Goal: Information Seeking & Learning: Check status

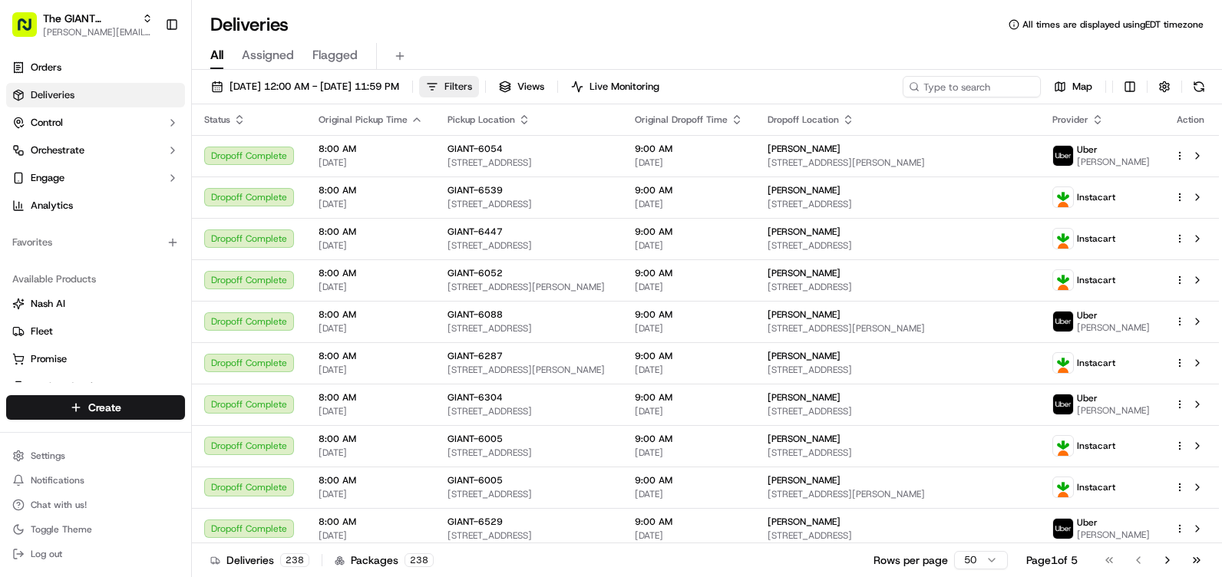
click at [472, 88] on span "Filters" at bounding box center [459, 87] width 28 height 14
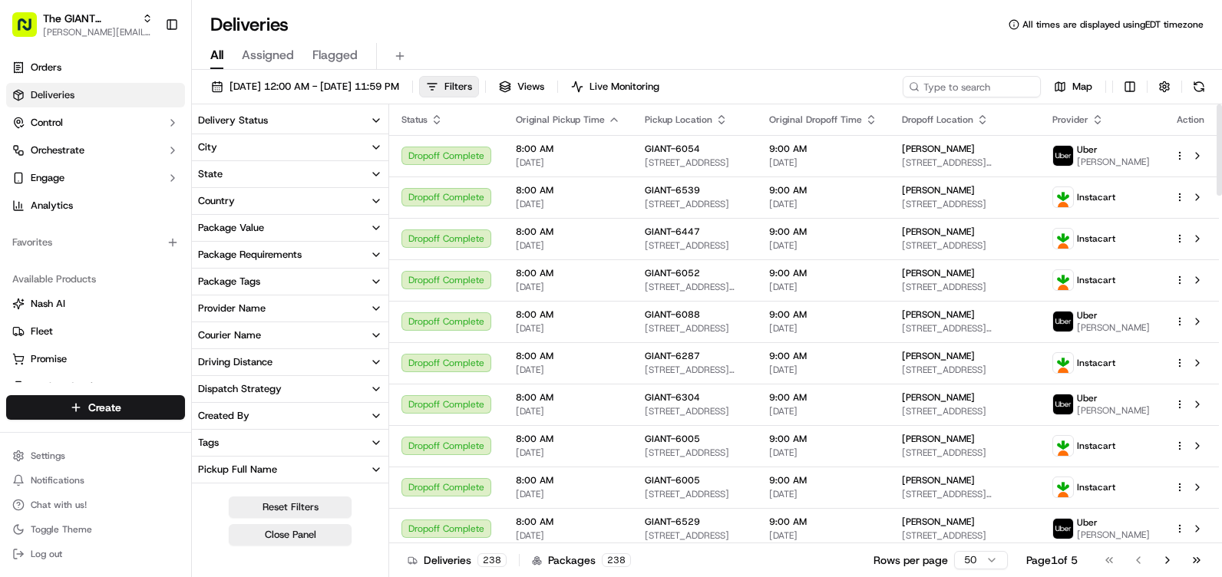
click at [366, 147] on button "City" at bounding box center [290, 147] width 197 height 26
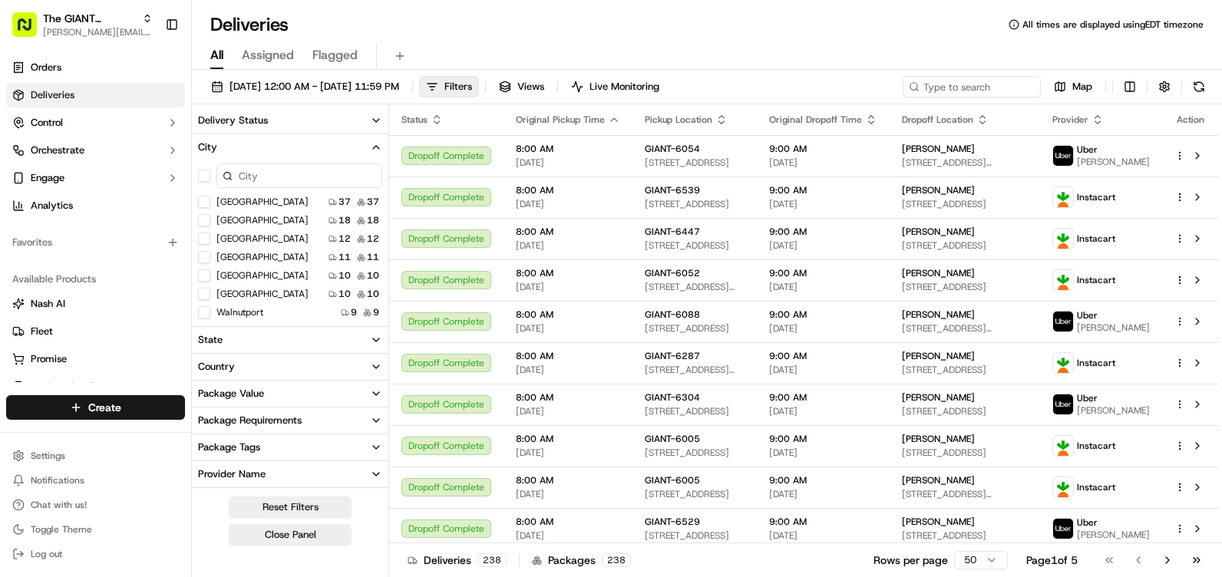
click at [255, 178] on input at bounding box center [300, 176] width 166 height 25
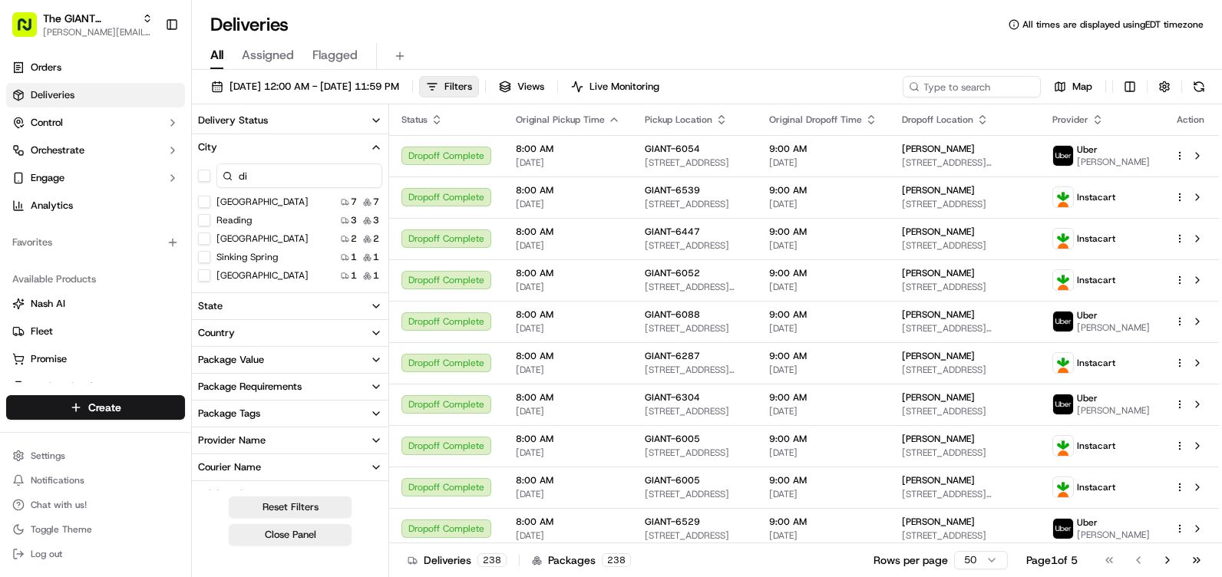
type input "d"
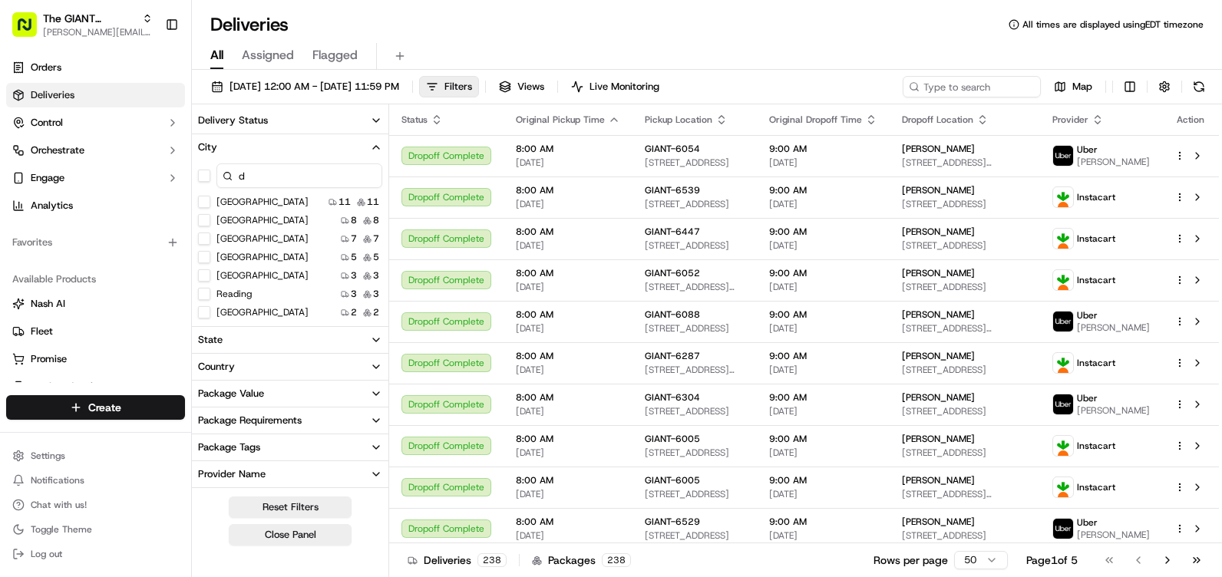
click at [267, 176] on input "d" at bounding box center [300, 176] width 166 height 25
click at [625, 28] on div "Deliveries All times are displayed using EDT timezone" at bounding box center [707, 24] width 1030 height 25
click at [379, 118] on icon "button" at bounding box center [376, 120] width 12 height 12
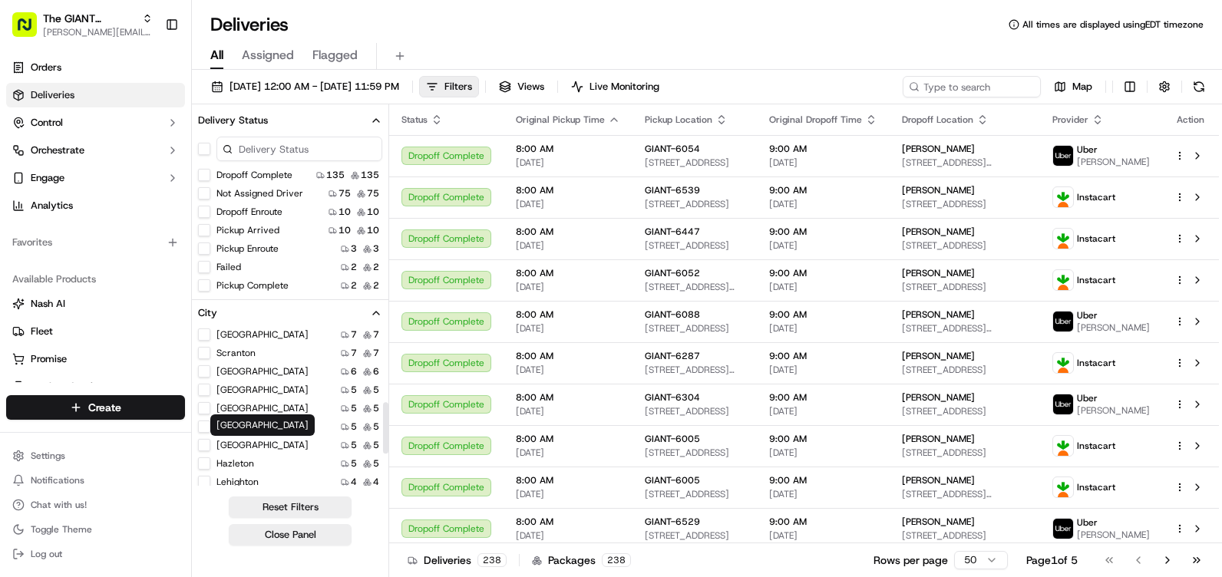
scroll to position [104, 0]
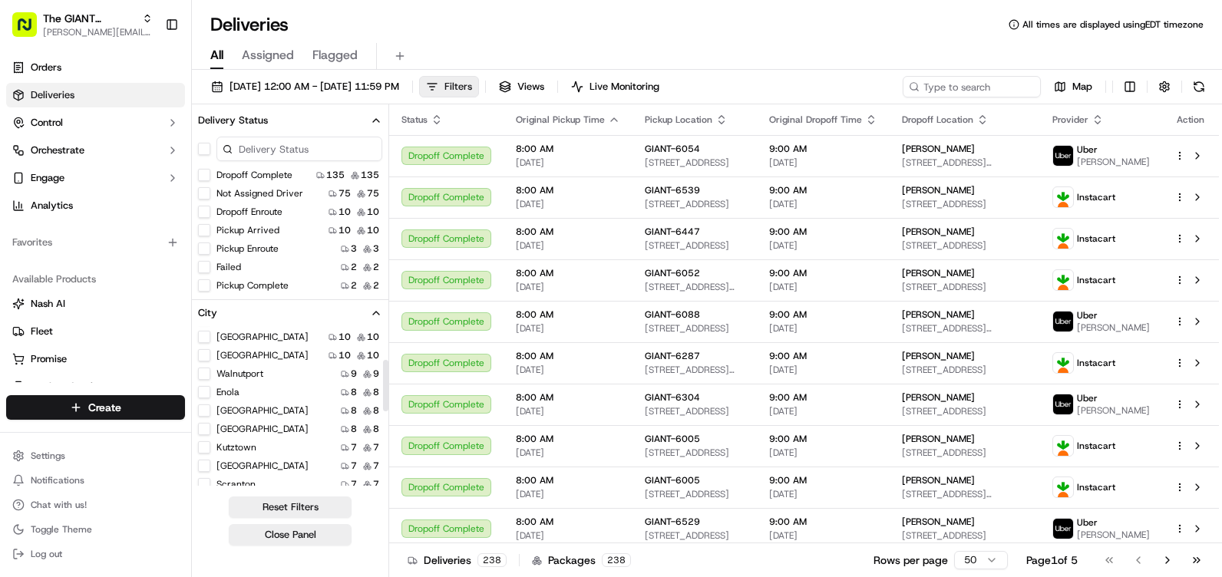
click at [479, 93] on button "Filters" at bounding box center [449, 87] width 60 height 22
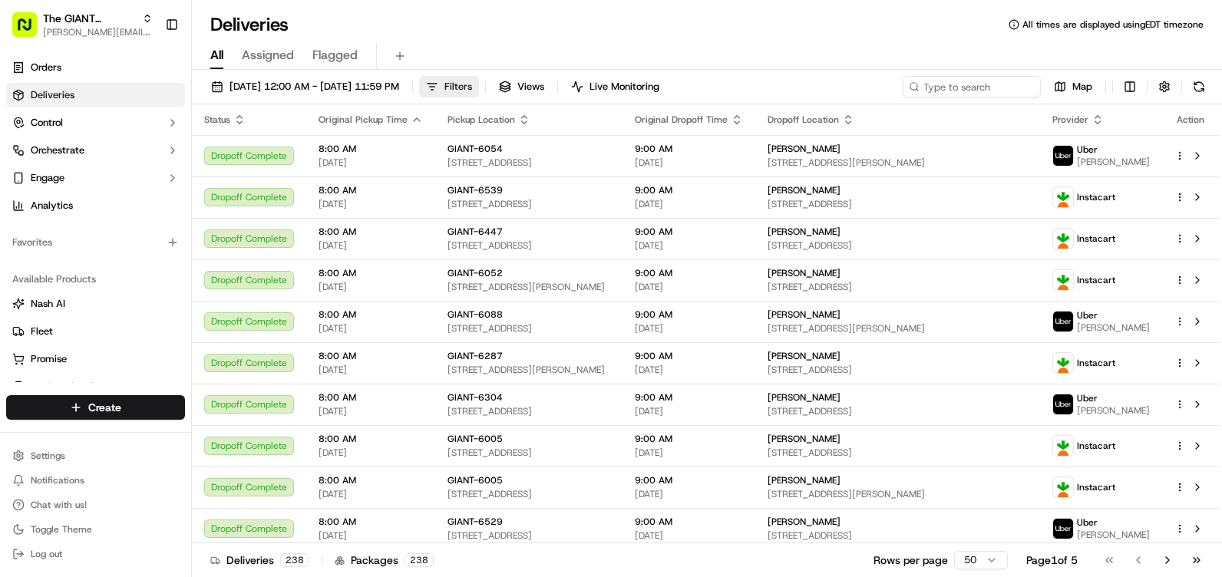
click at [472, 93] on span "Filters" at bounding box center [459, 87] width 28 height 14
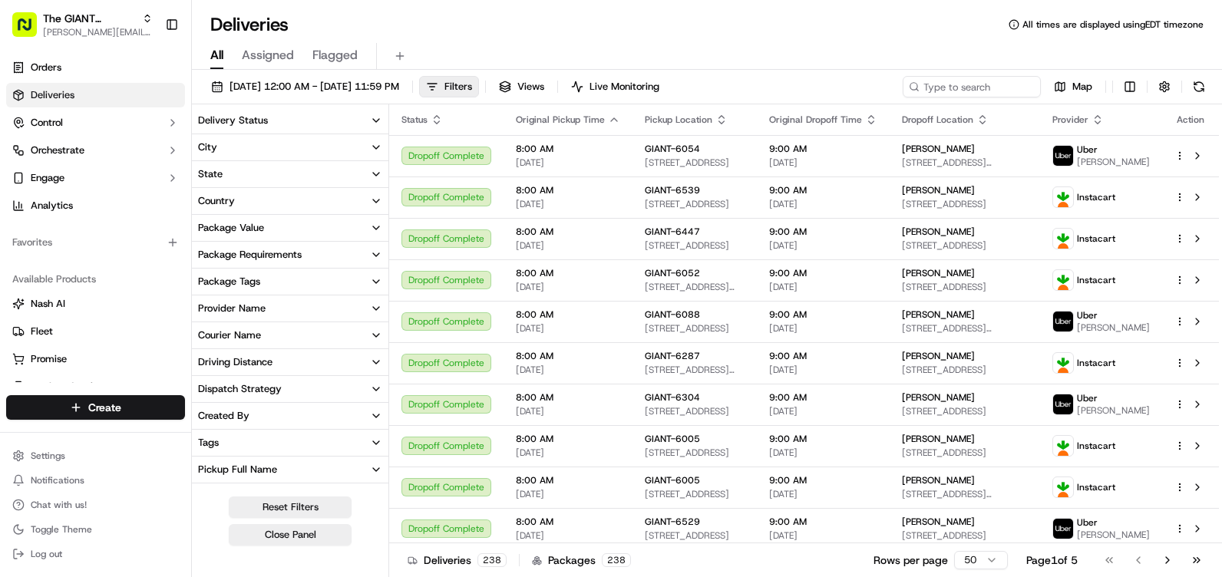
click at [1067, 100] on div "[DATE] 12:00 AM - [DATE] 11:59 PM Filters Views Live Monitoring Map" at bounding box center [707, 90] width 1030 height 28
click at [1071, 84] on button "Map" at bounding box center [1073, 87] width 52 height 22
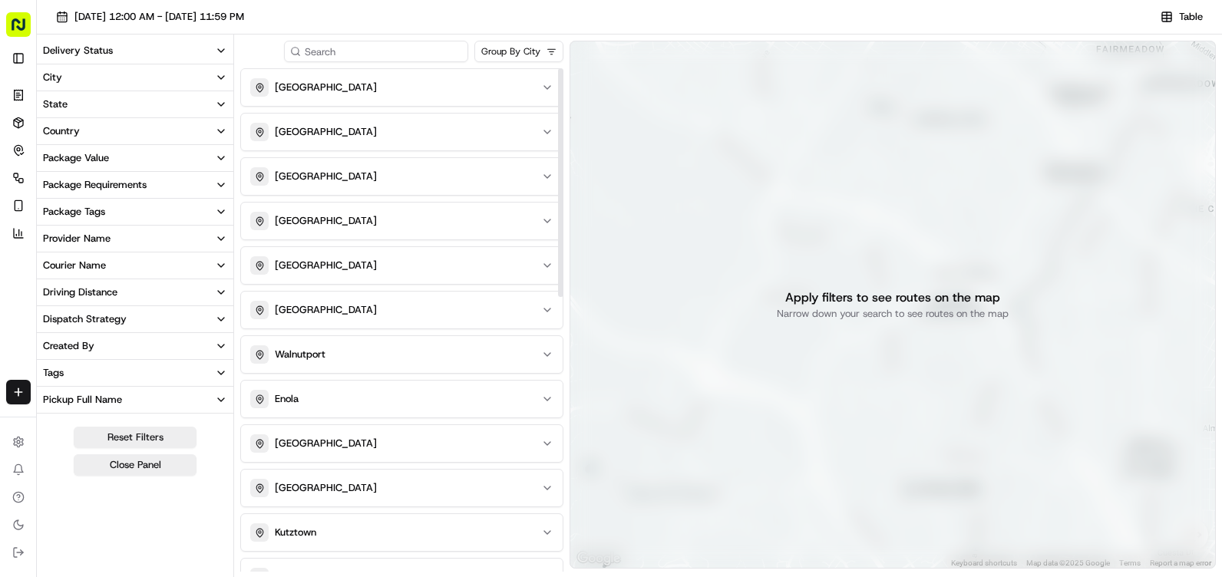
click at [382, 43] on input at bounding box center [376, 52] width 184 height 22
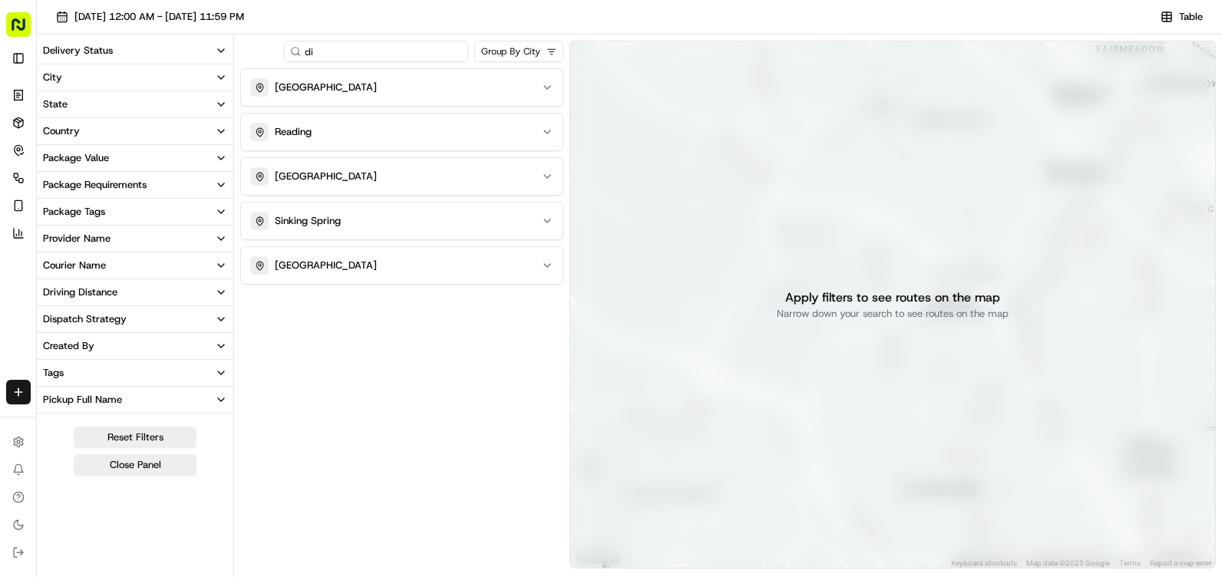
type input "d"
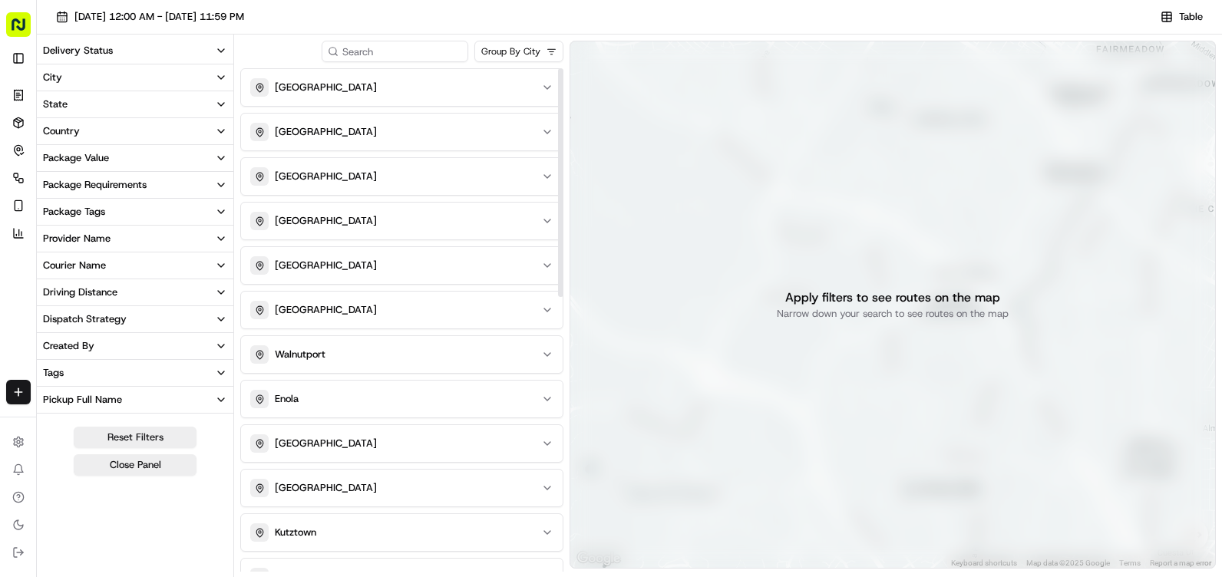
click at [60, 78] on div "City" at bounding box center [52, 78] width 19 height 14
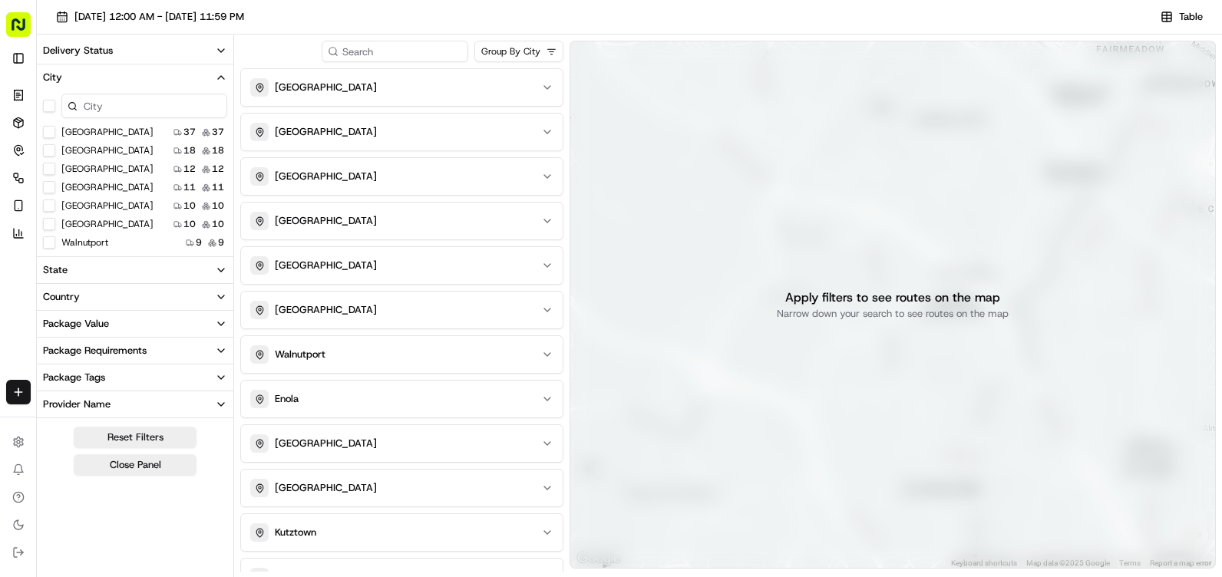
click at [227, 45] on button "Delivery Status" at bounding box center [135, 51] width 197 height 26
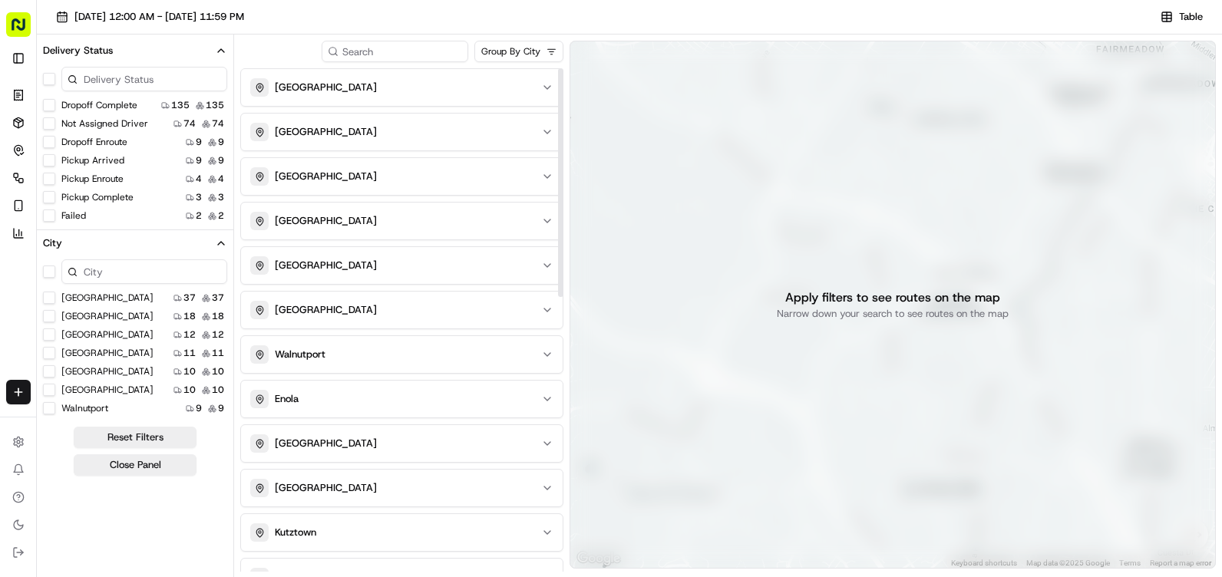
click at [221, 51] on icon "button" at bounding box center [221, 51] width 12 height 12
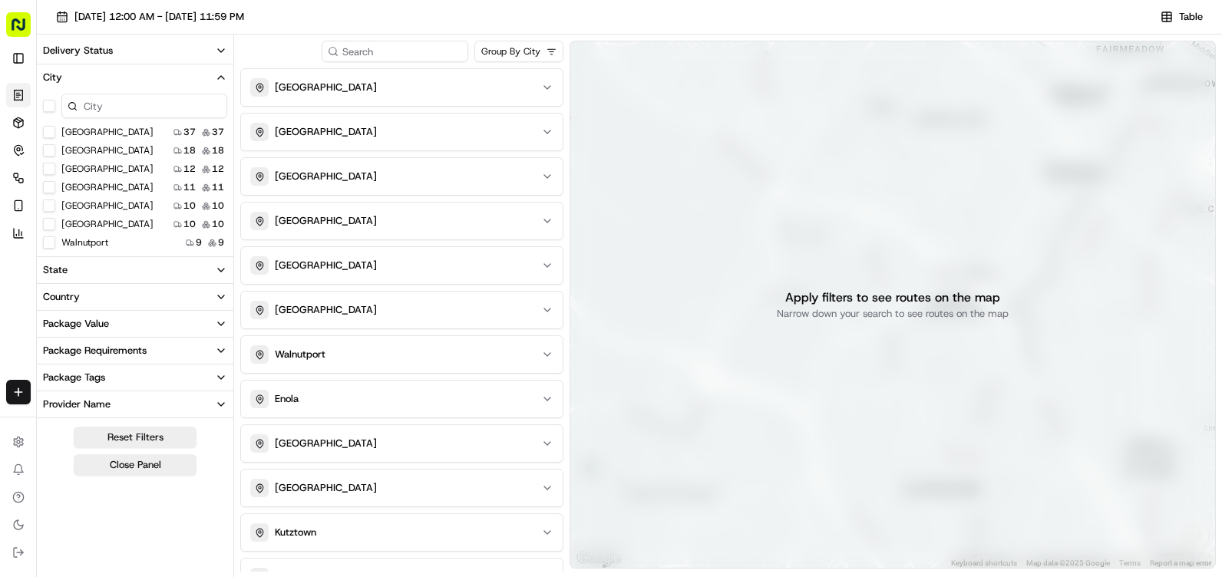
click at [23, 57] on button "Toggle Sidebar" at bounding box center [18, 58] width 25 height 25
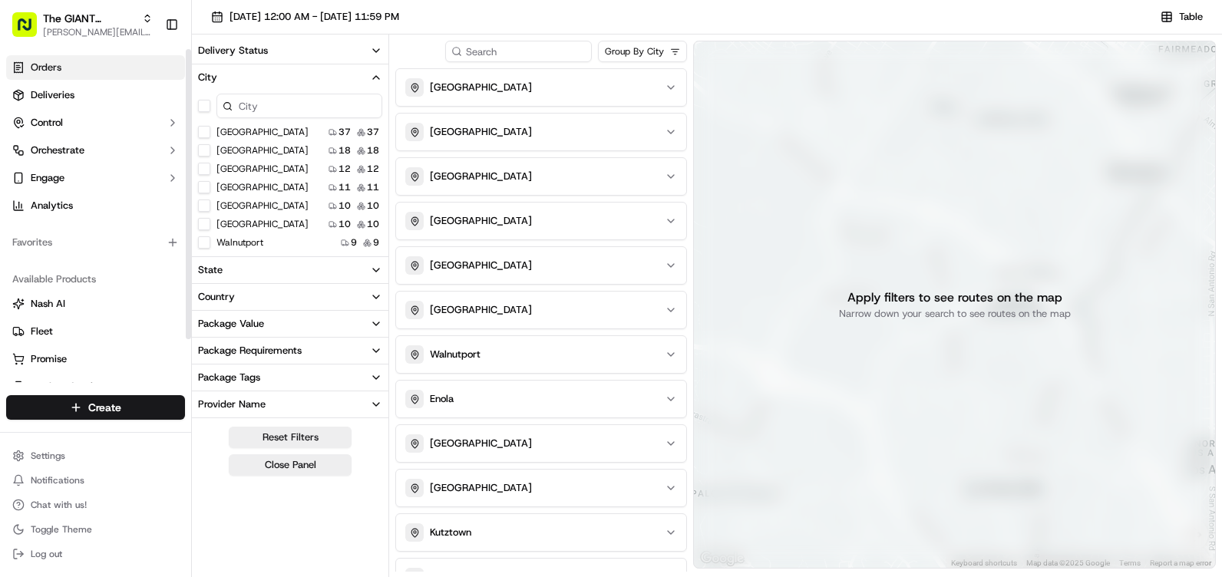
click at [88, 71] on link "Orders" at bounding box center [95, 67] width 179 height 25
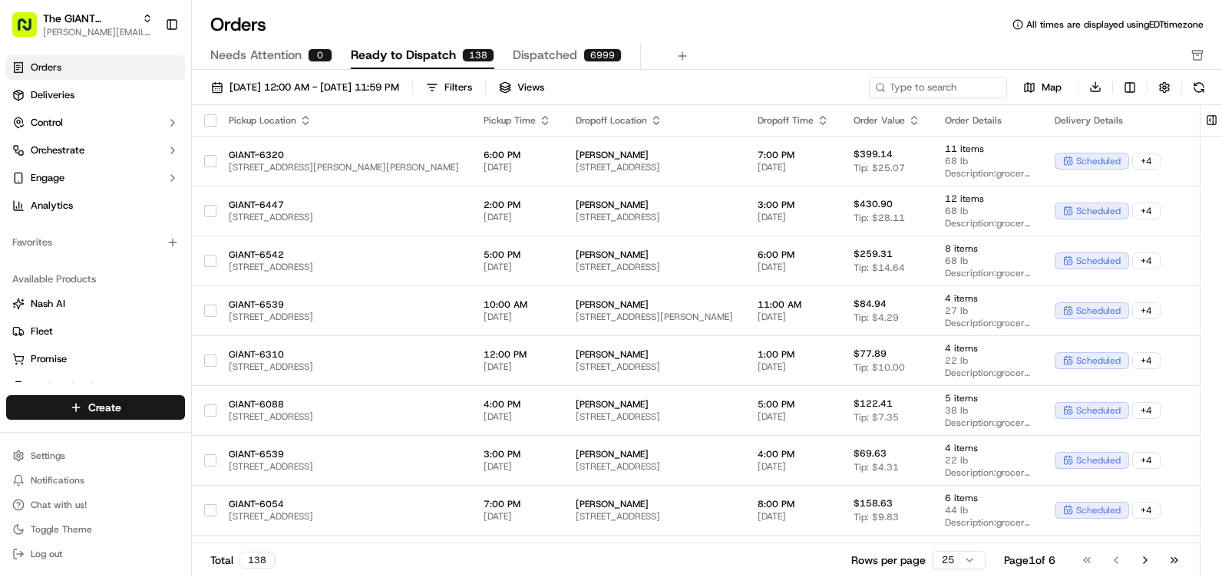
click at [557, 52] on span "Dispatched" at bounding box center [545, 55] width 65 height 18
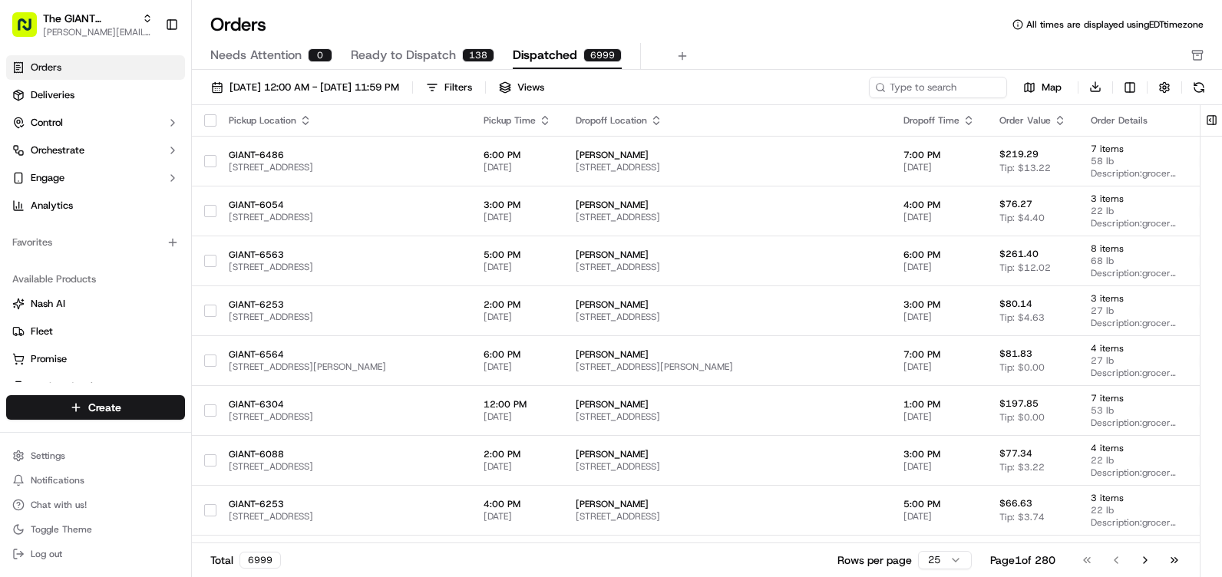
click at [438, 48] on span "Ready to Dispatch" at bounding box center [403, 55] width 105 height 18
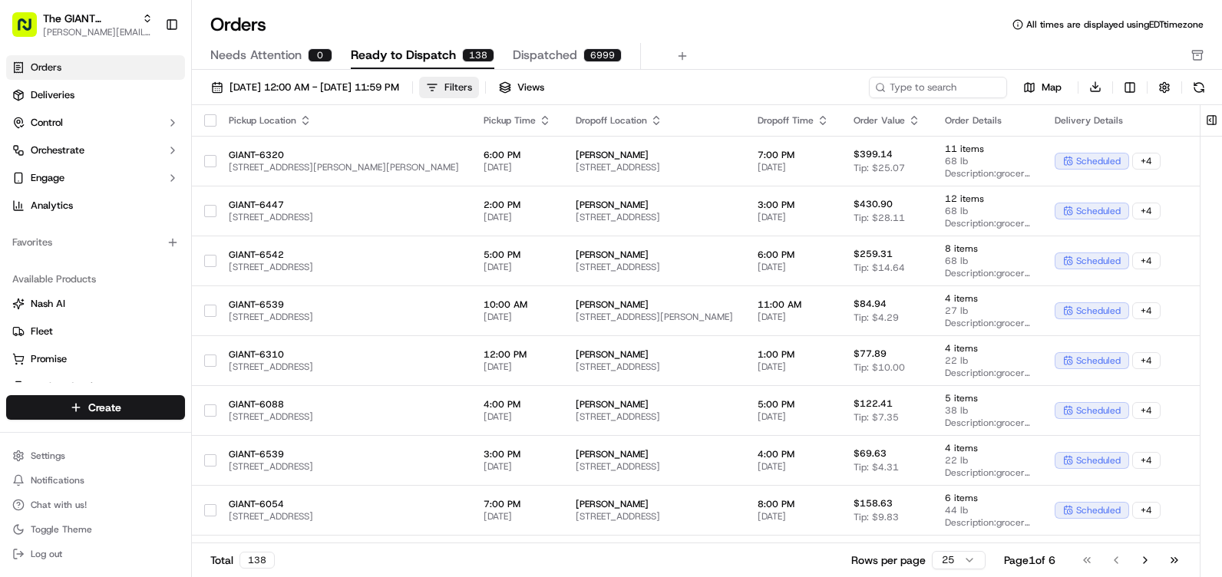
click at [479, 94] on button "Filters" at bounding box center [449, 88] width 60 height 22
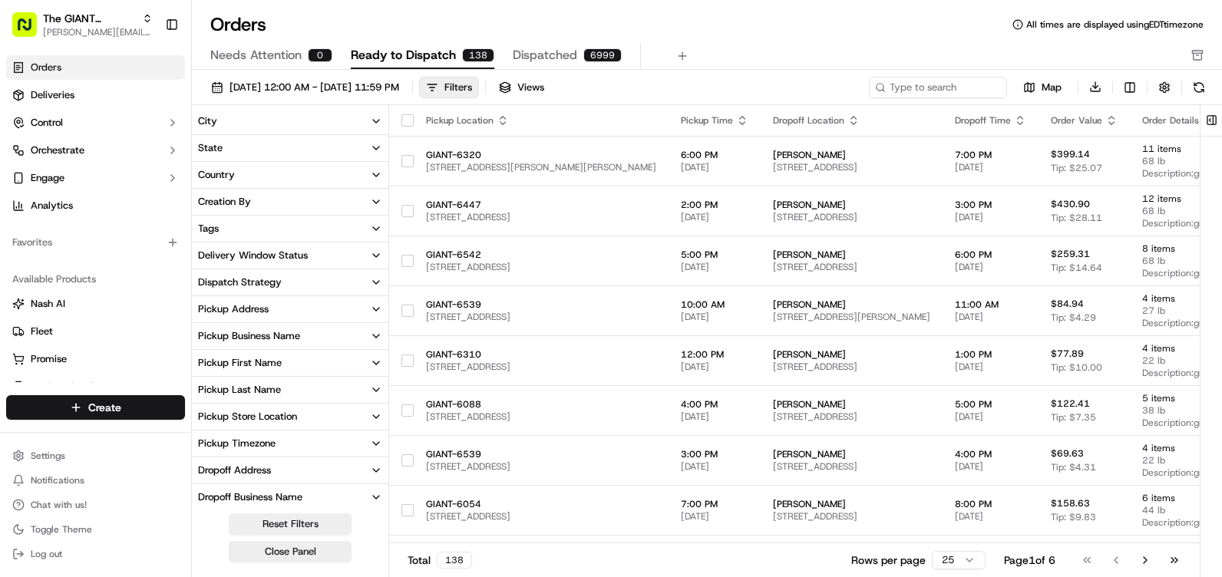
click at [252, 112] on button "City" at bounding box center [290, 121] width 197 height 26
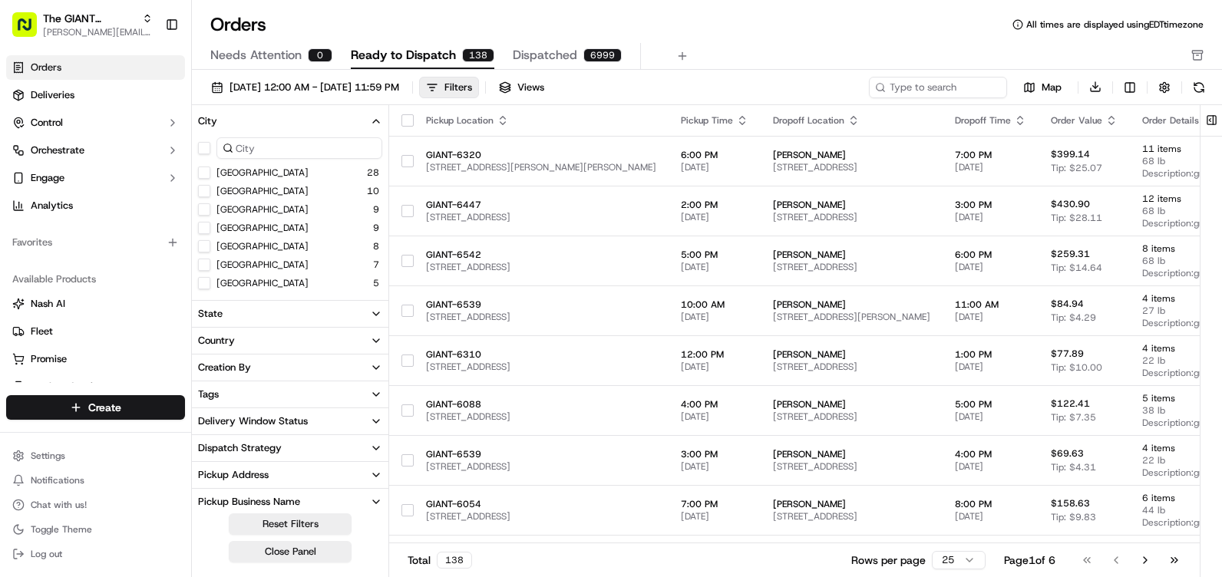
click at [273, 153] on input at bounding box center [300, 148] width 166 height 22
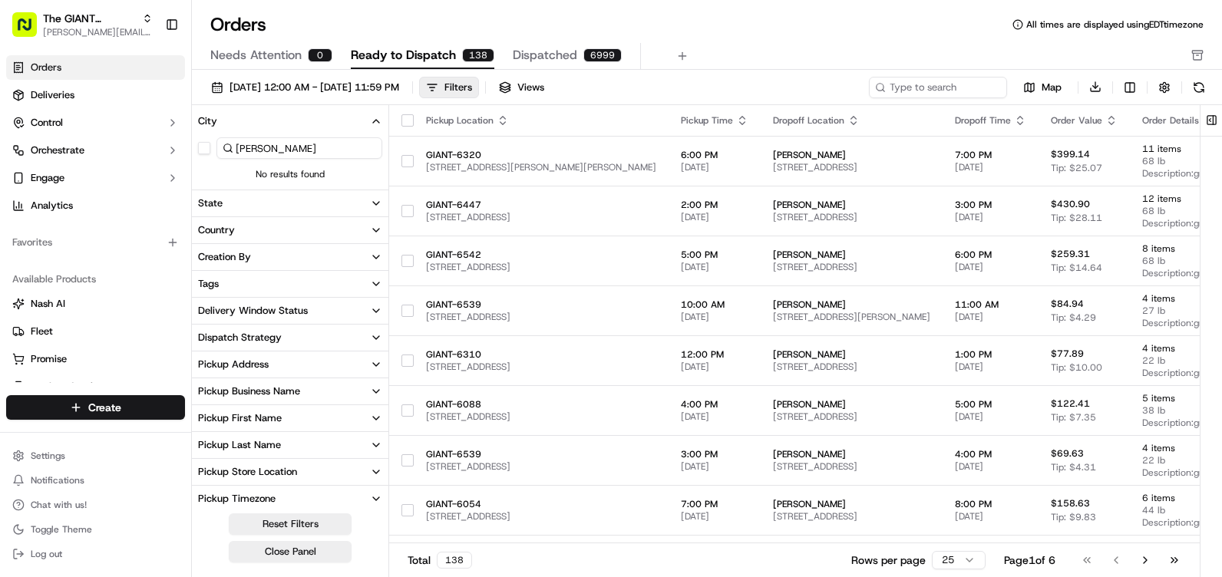
type input "[PERSON_NAME]"
click at [303, 464] on button "Pickup Store Location" at bounding box center [290, 472] width 197 height 26
click at [375, 123] on icon "button" at bounding box center [376, 121] width 12 height 12
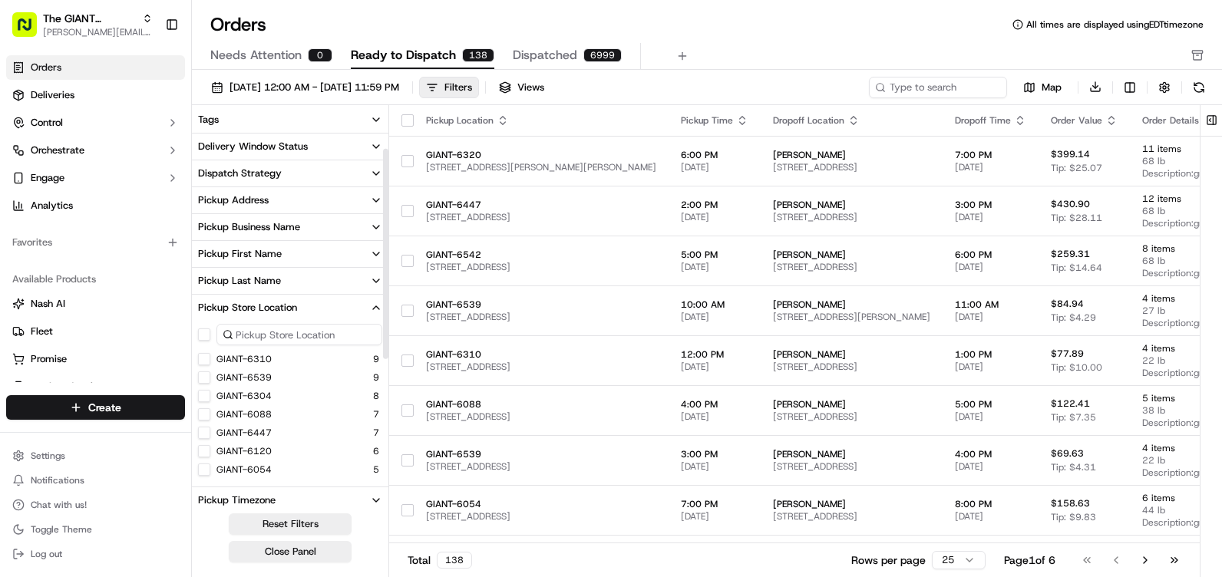
scroll to position [154, 0]
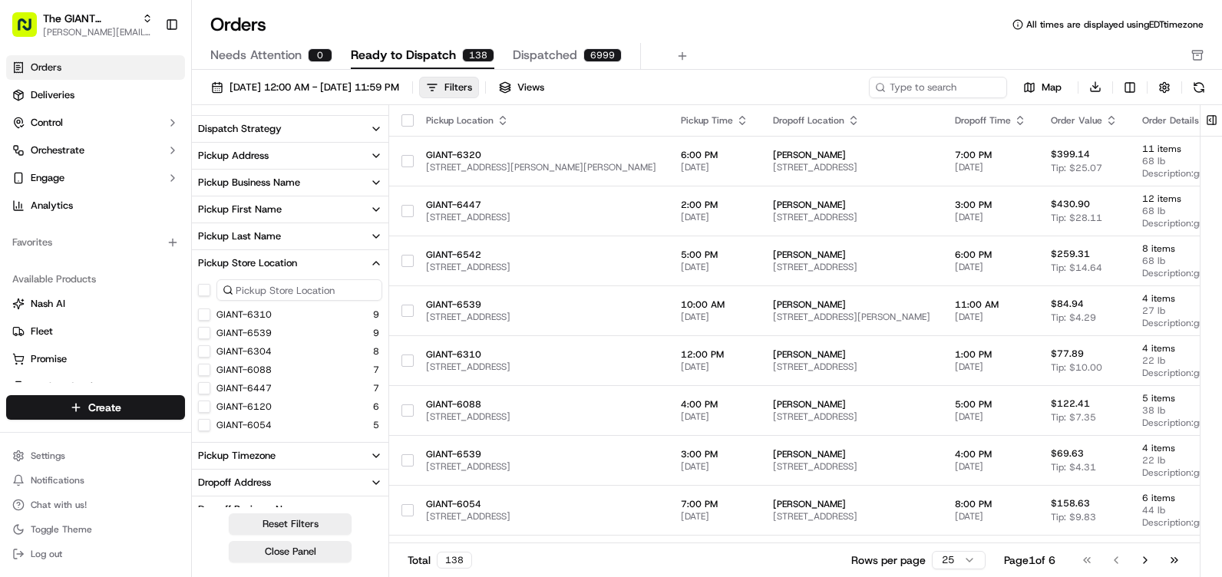
click at [275, 285] on input at bounding box center [300, 291] width 166 height 22
type input "6316"
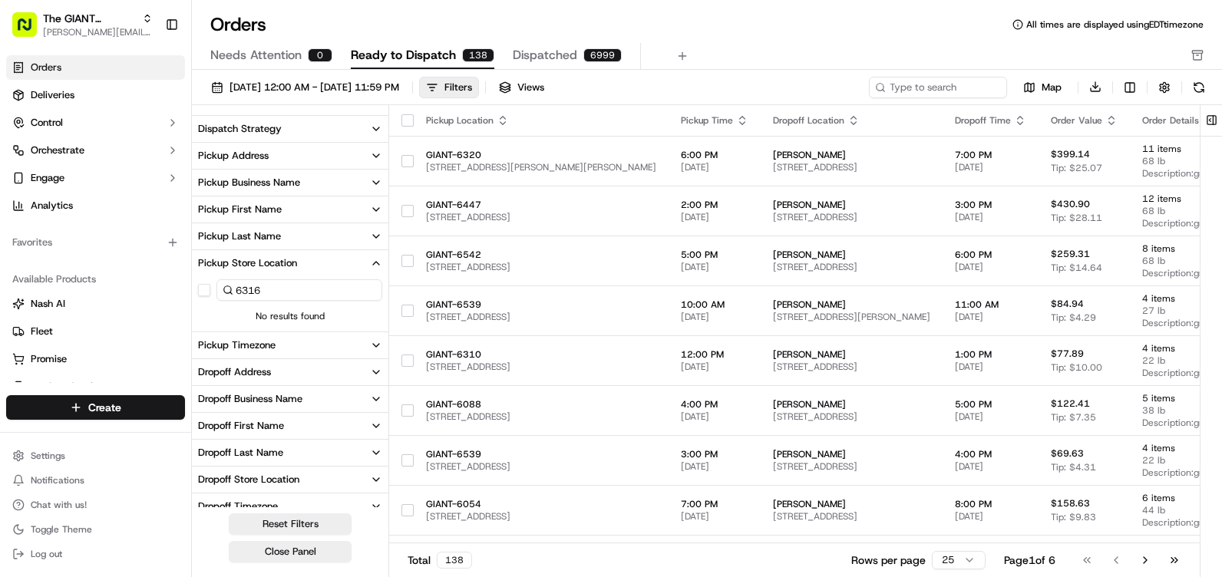
drag, startPoint x: 289, startPoint y: 296, endPoint x: 211, endPoint y: 289, distance: 78.6
click at [211, 289] on div "6316" at bounding box center [290, 290] width 197 height 28
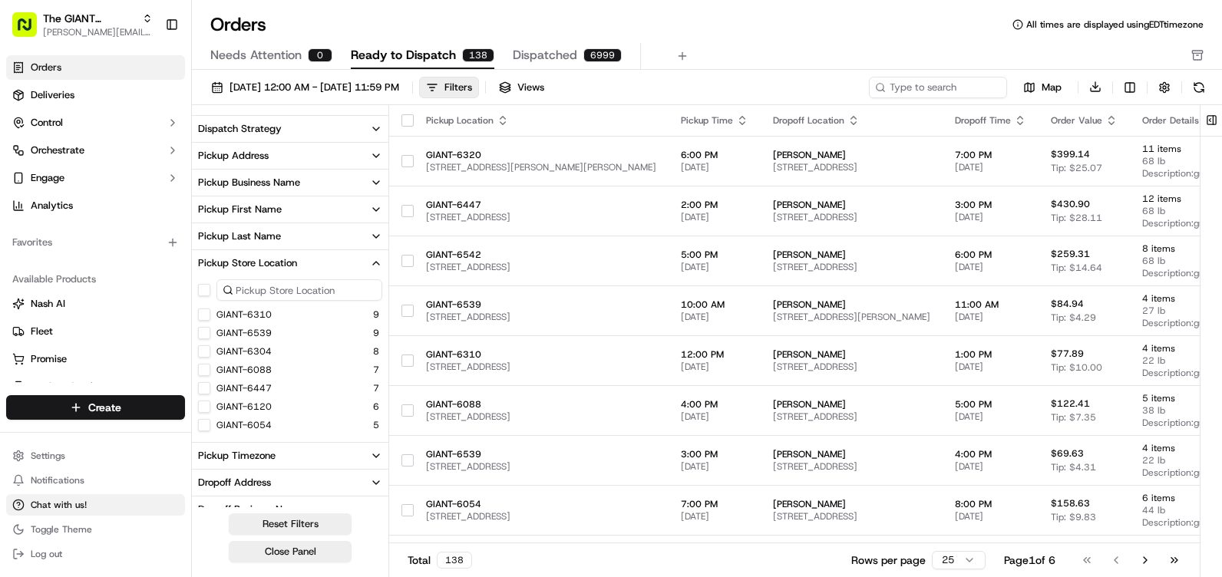
click at [82, 505] on span "Chat with us!" at bounding box center [59, 505] width 56 height 12
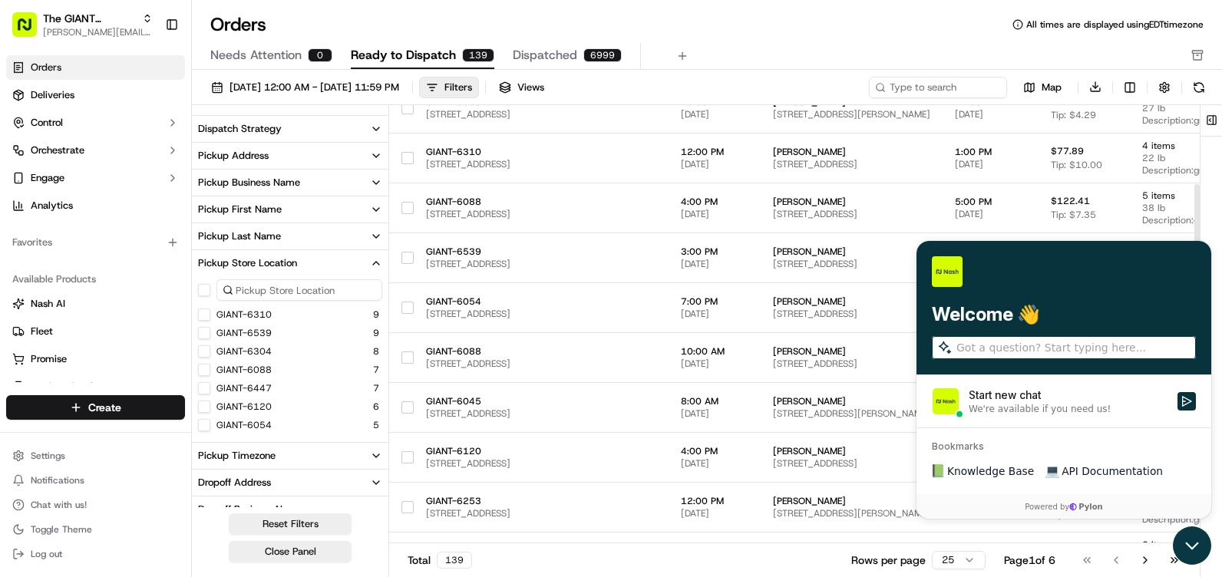
scroll to position [230, 0]
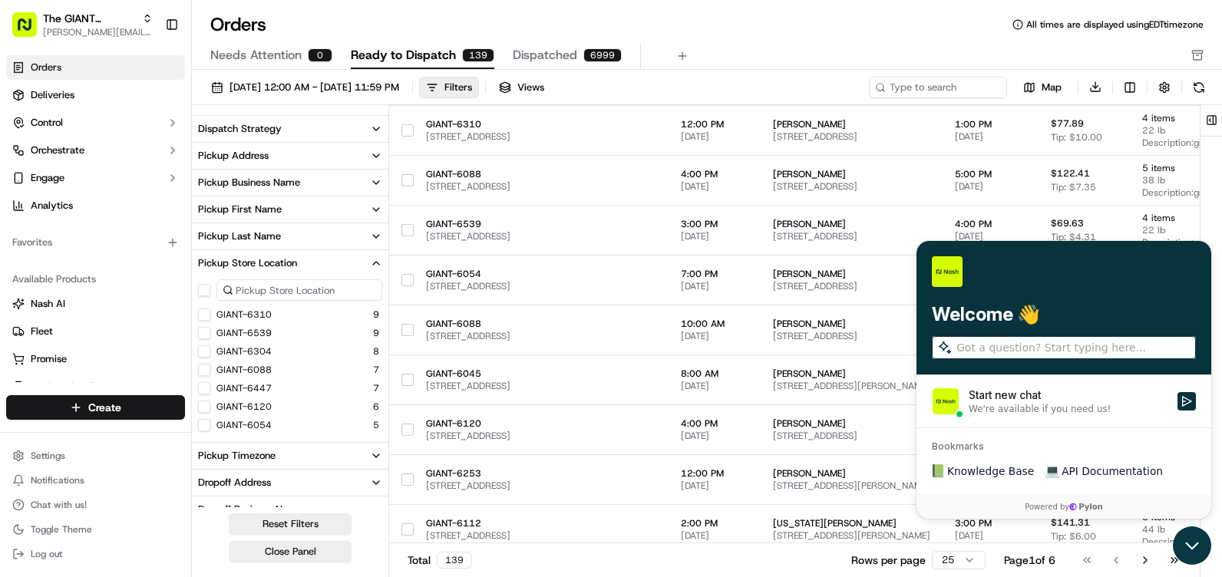
click at [1199, 542] on icon "Open customer support" at bounding box center [1192, 546] width 38 height 38
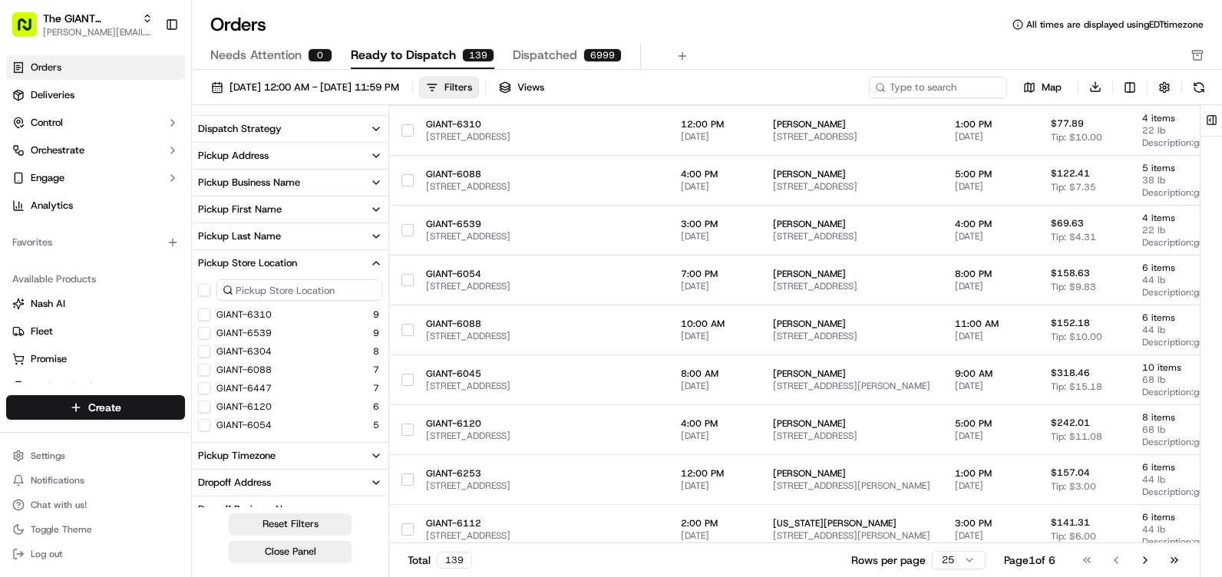
click at [290, 176] on div "Pickup Business Name" at bounding box center [249, 183] width 102 height 14
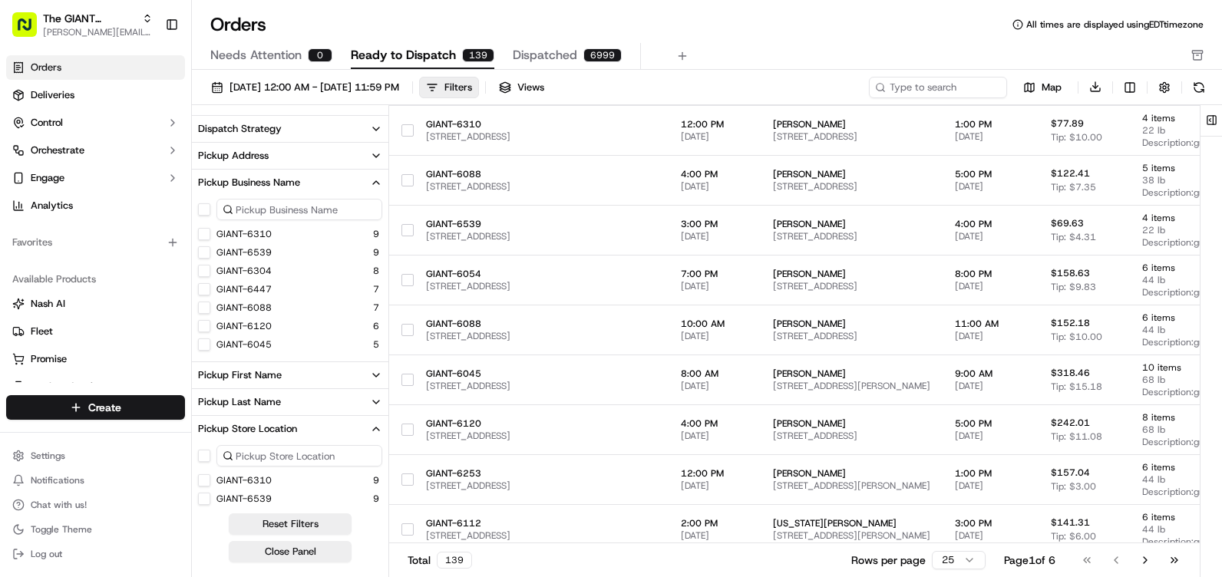
click at [289, 187] on div "Pickup Business Name" at bounding box center [249, 183] width 102 height 14
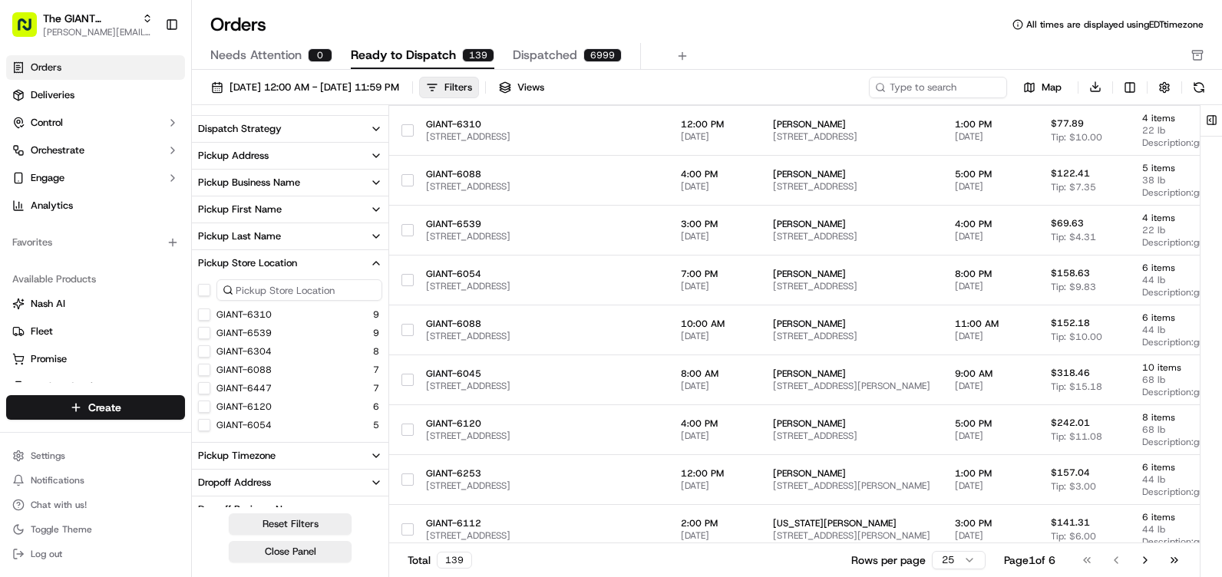
click at [288, 160] on button "Pickup Address" at bounding box center [290, 156] width 197 height 26
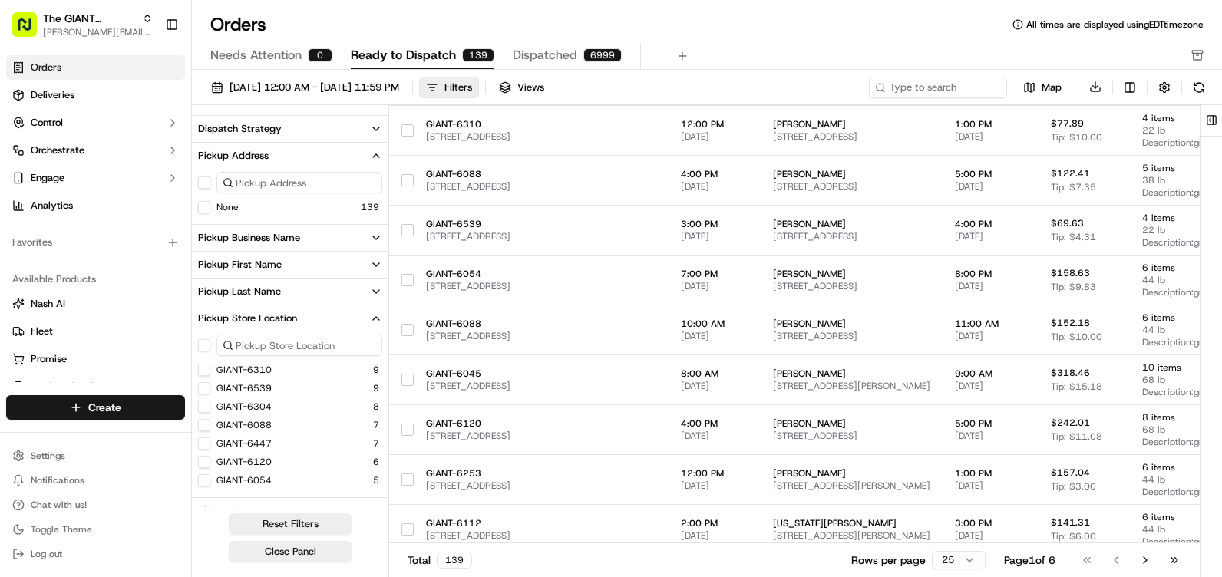
click at [291, 184] on input at bounding box center [300, 183] width 166 height 22
click at [304, 157] on button "Pickup Address" at bounding box center [290, 156] width 197 height 26
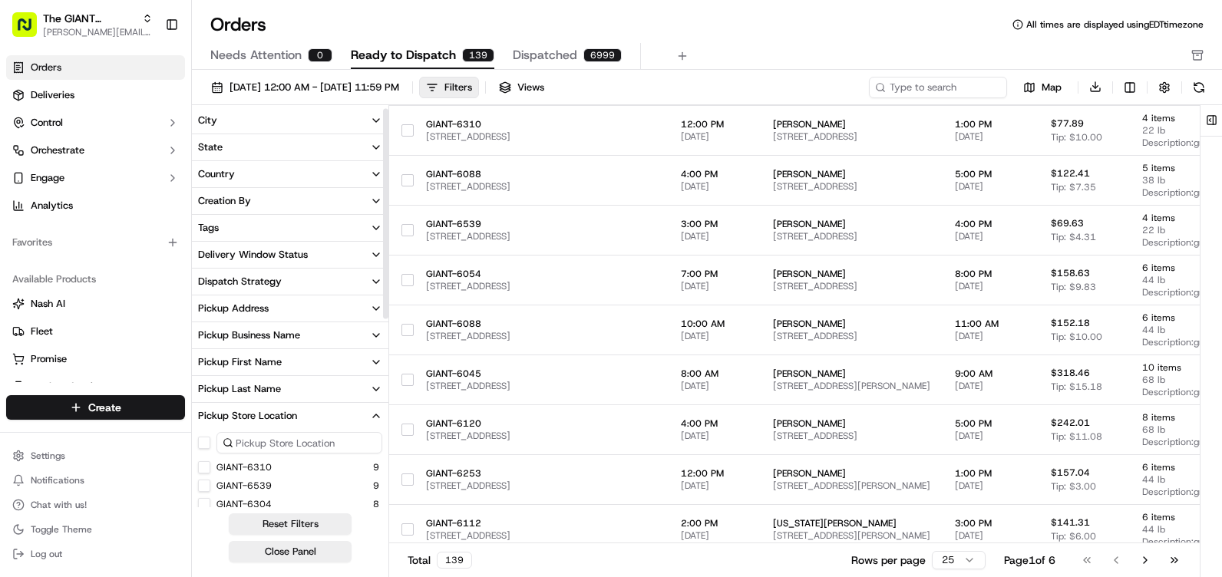
scroll to position [0, 0]
click at [260, 153] on button "State" at bounding box center [290, 148] width 197 height 26
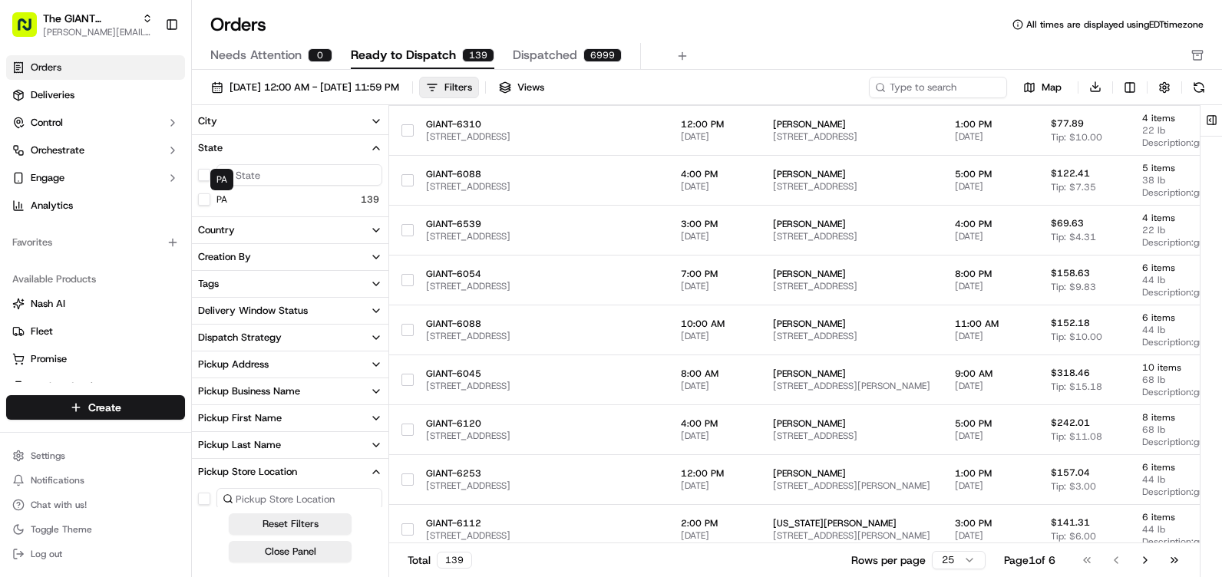
click at [210, 204] on div "PA" at bounding box center [212, 200] width 29 height 12
click at [204, 203] on button "PA" at bounding box center [204, 200] width 12 height 12
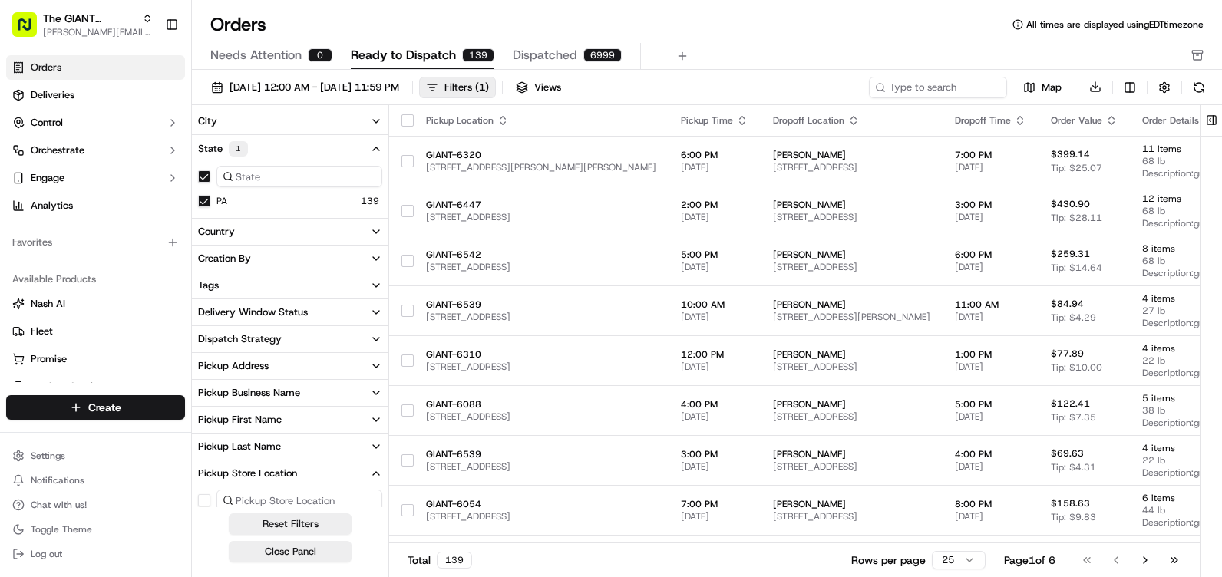
click at [504, 114] on icon "button" at bounding box center [503, 120] width 12 height 12
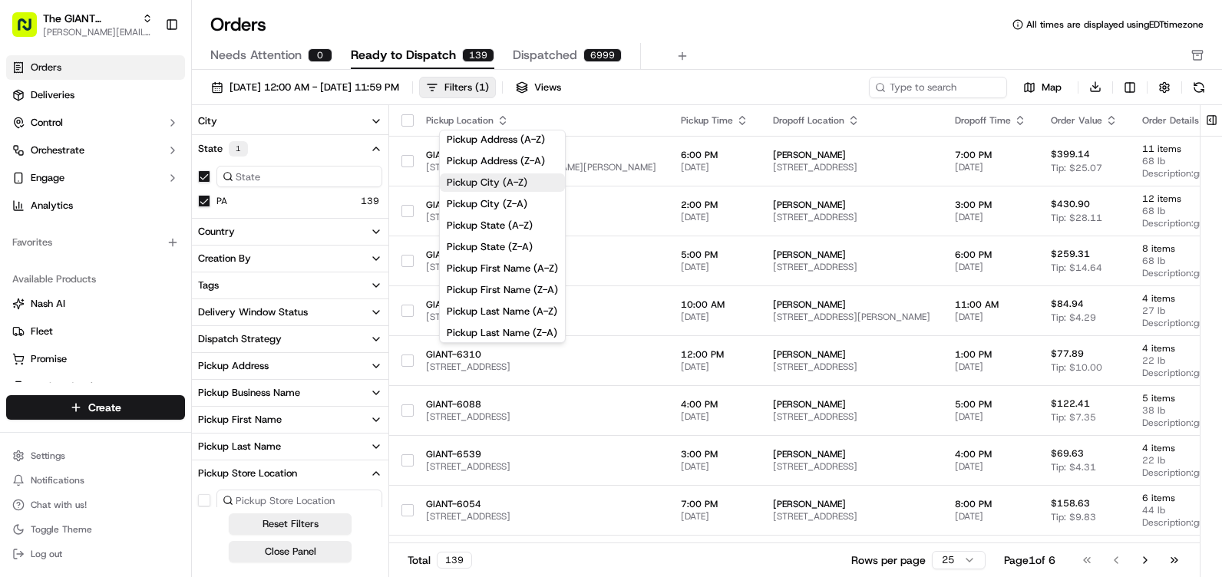
click at [503, 175] on button "Pickup City (A-Z)" at bounding box center [502, 183] width 125 height 18
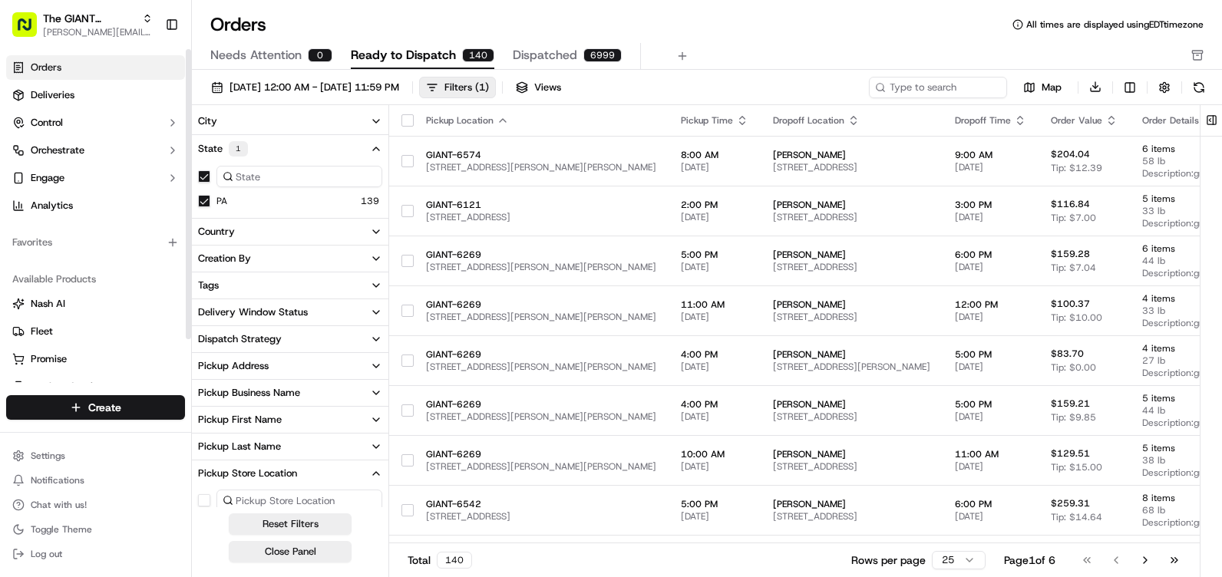
click at [203, 207] on button "PA" at bounding box center [204, 201] width 12 height 12
click at [65, 96] on span "Deliveries" at bounding box center [53, 95] width 44 height 14
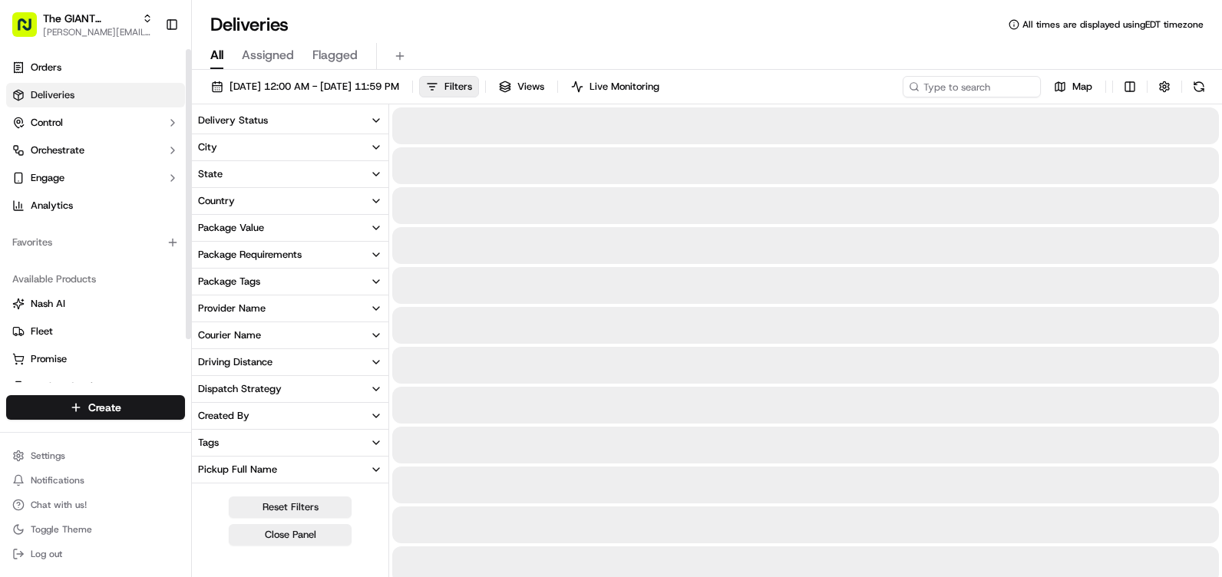
click at [214, 147] on div "City" at bounding box center [207, 148] width 19 height 14
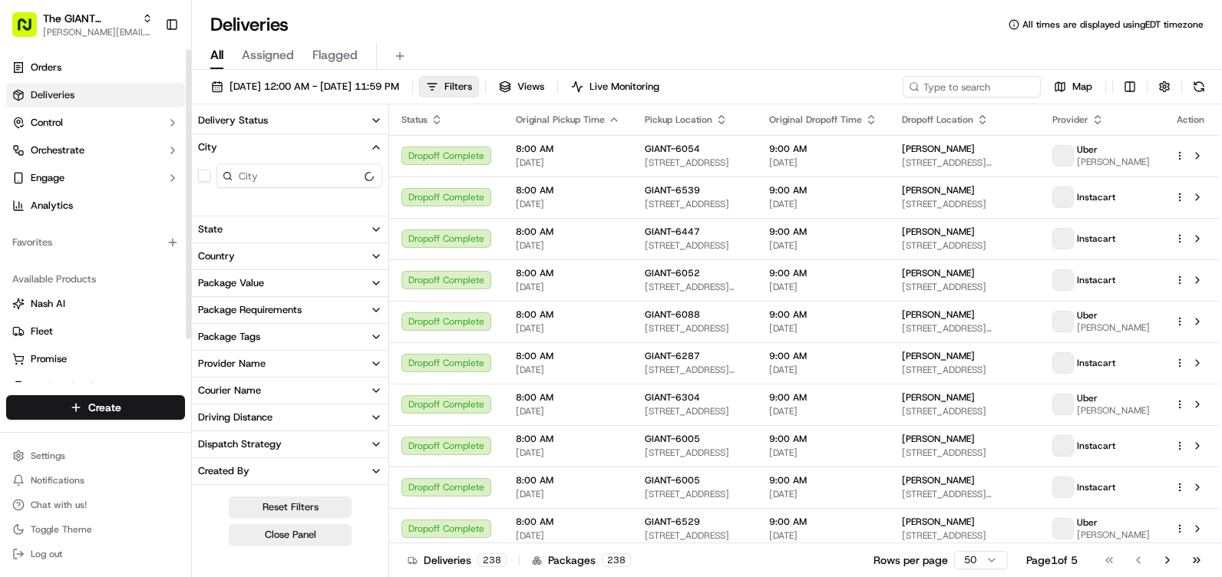
click at [337, 145] on button "City" at bounding box center [290, 147] width 197 height 26
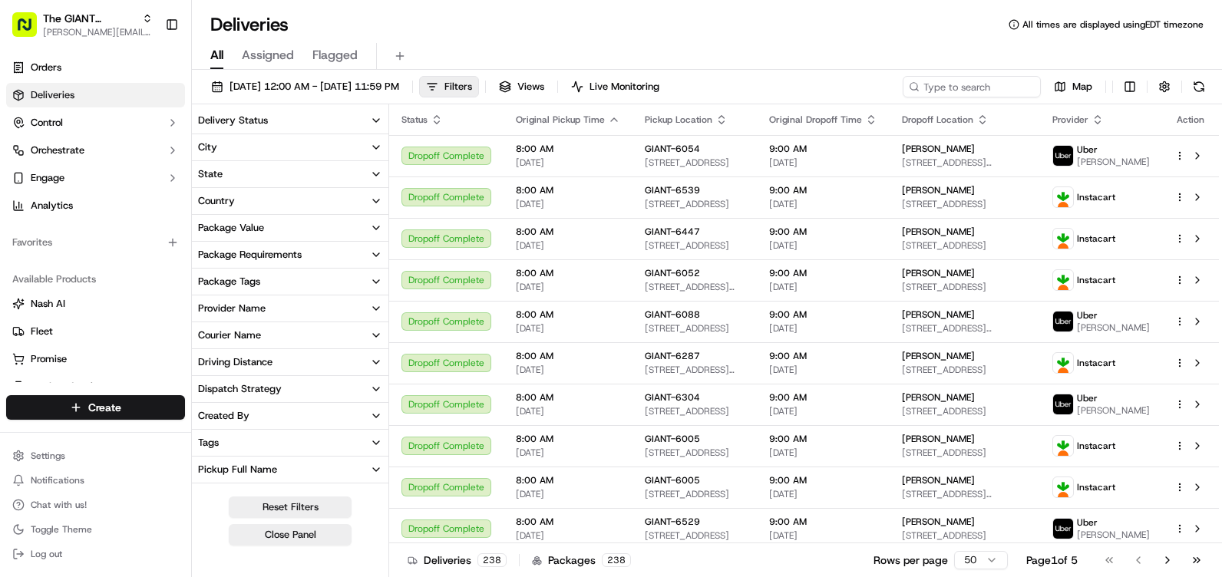
click at [337, 145] on button "City" at bounding box center [290, 147] width 197 height 26
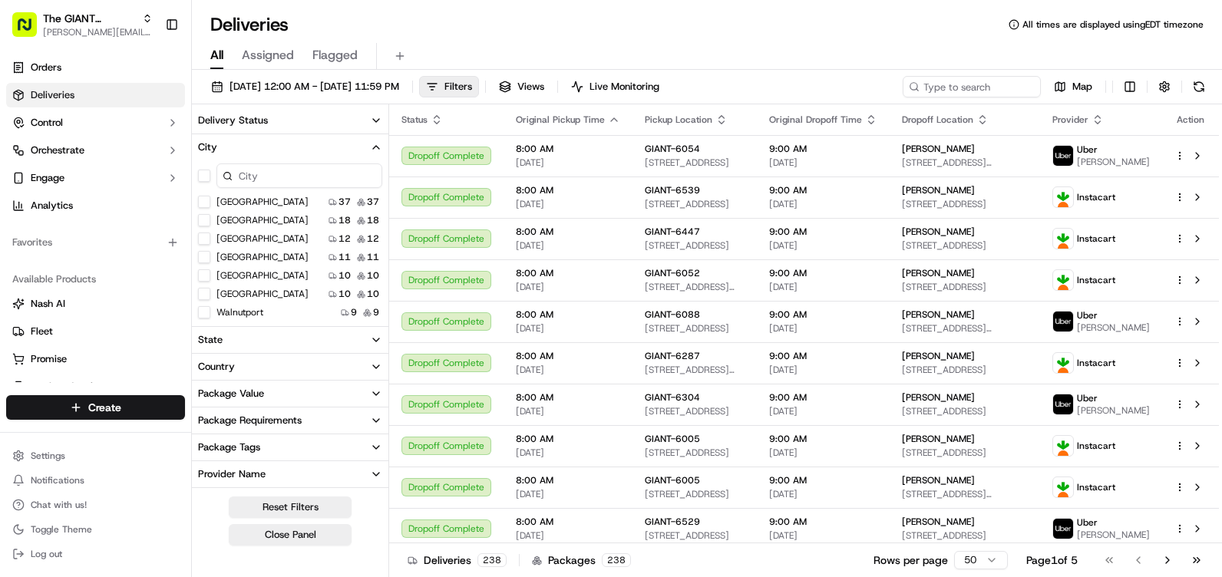
click at [297, 174] on input at bounding box center [300, 176] width 166 height 25
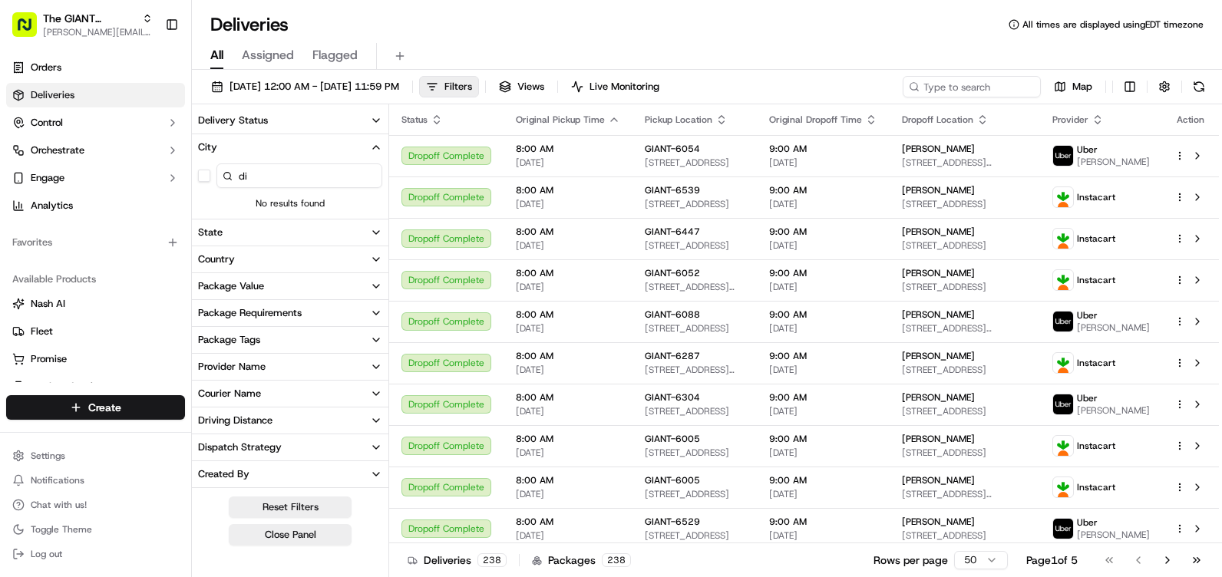
type input "d"
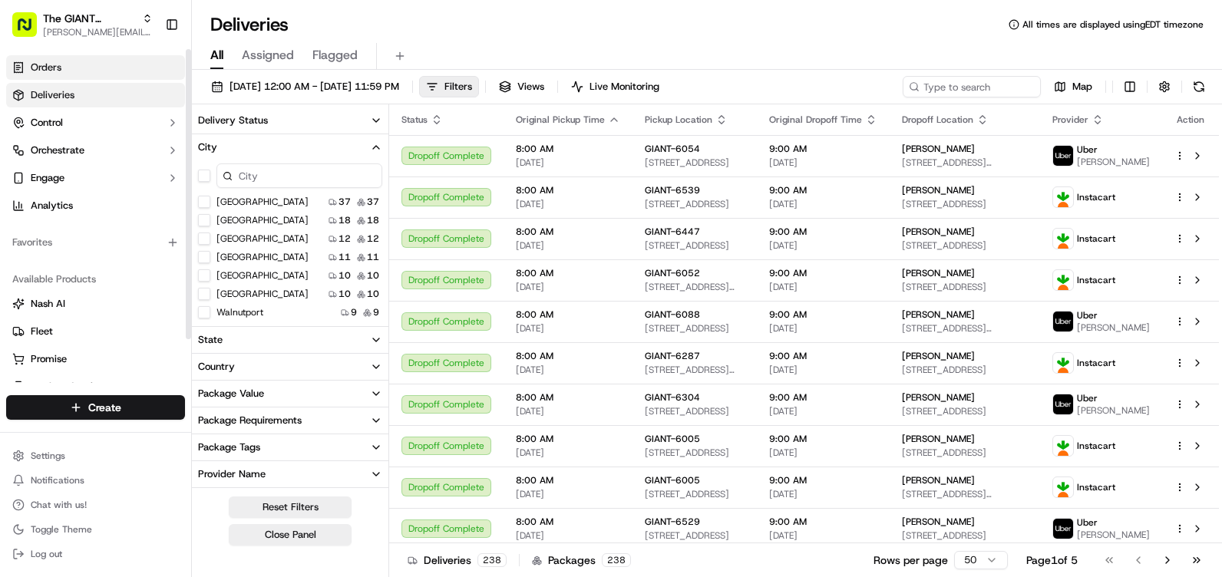
click at [99, 58] on link "Orders" at bounding box center [95, 67] width 179 height 25
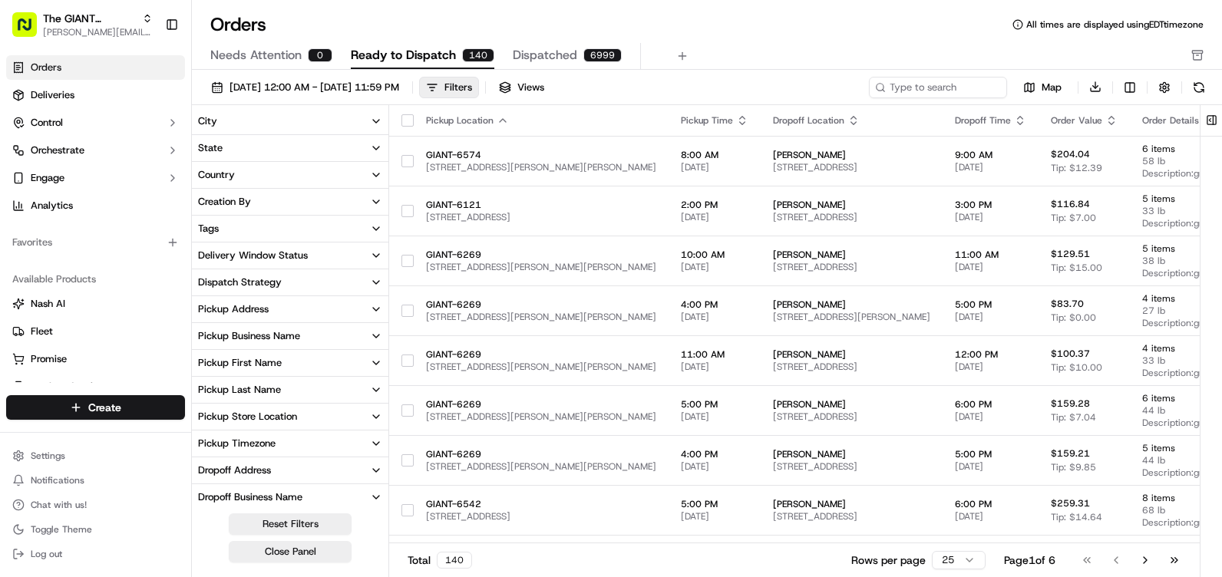
click at [550, 61] on span "Dispatched" at bounding box center [545, 55] width 65 height 18
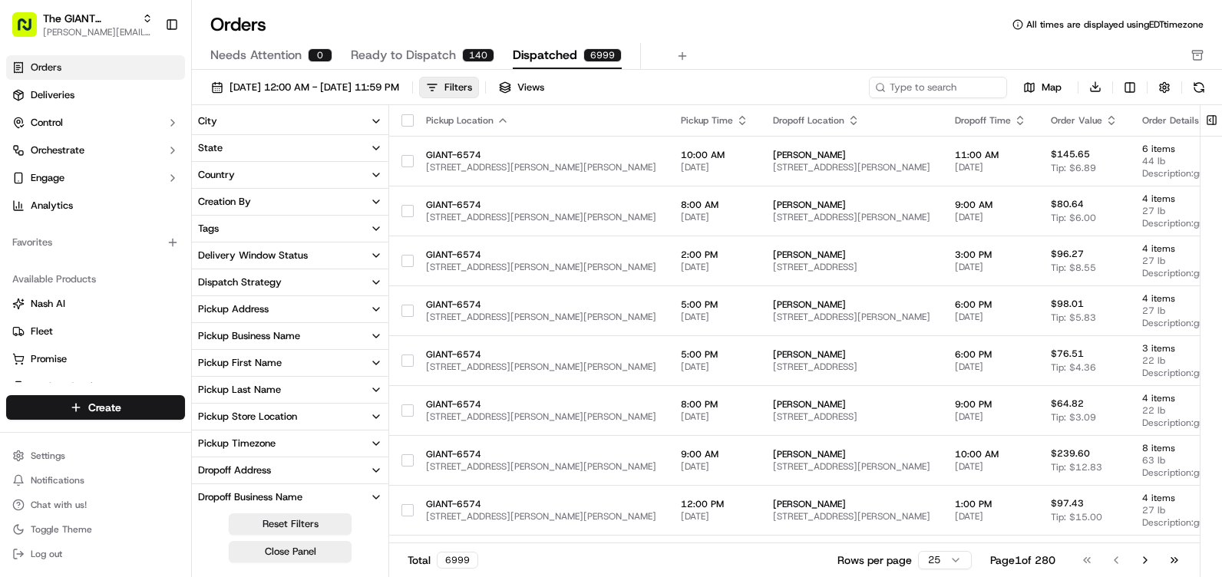
click at [405, 58] on span "Ready to Dispatch" at bounding box center [403, 55] width 105 height 18
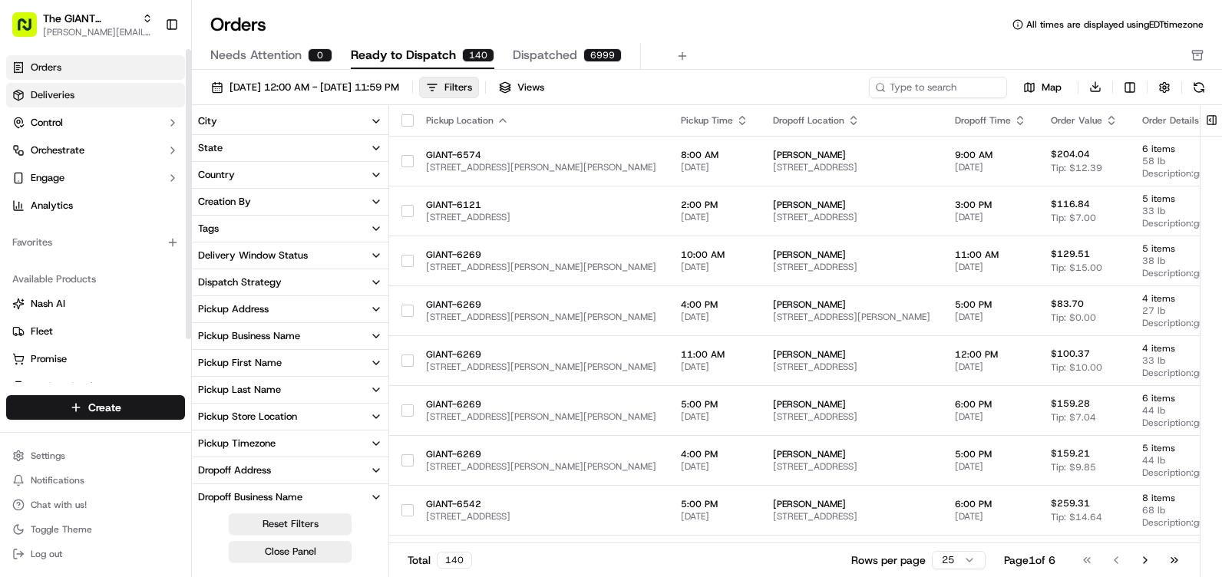
click at [77, 91] on link "Deliveries" at bounding box center [95, 95] width 179 height 25
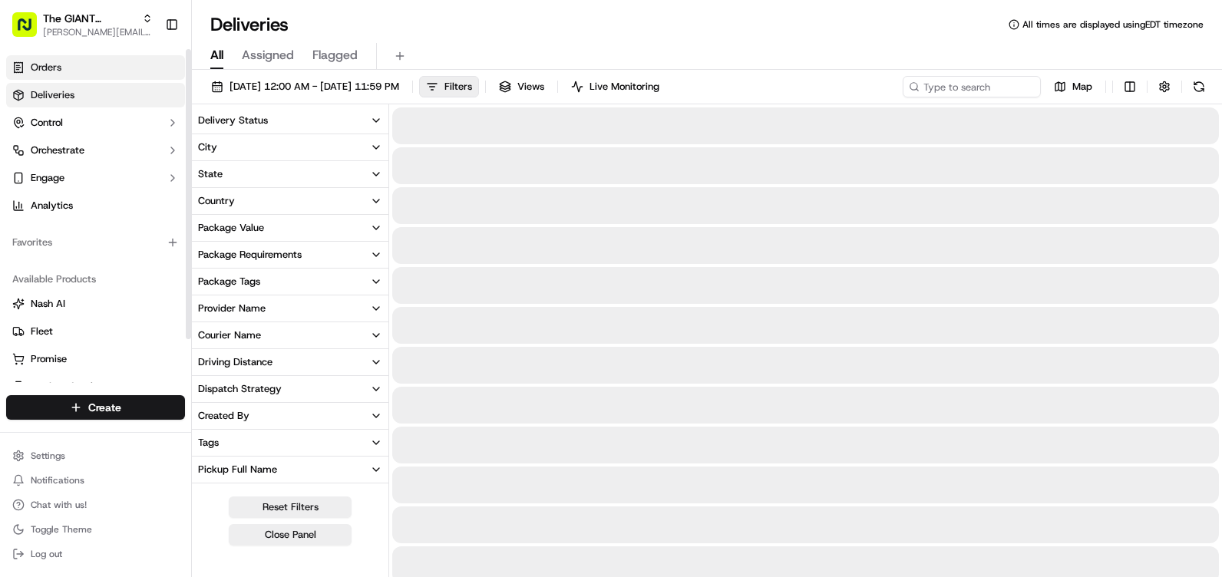
click at [88, 66] on link "Orders" at bounding box center [95, 67] width 179 height 25
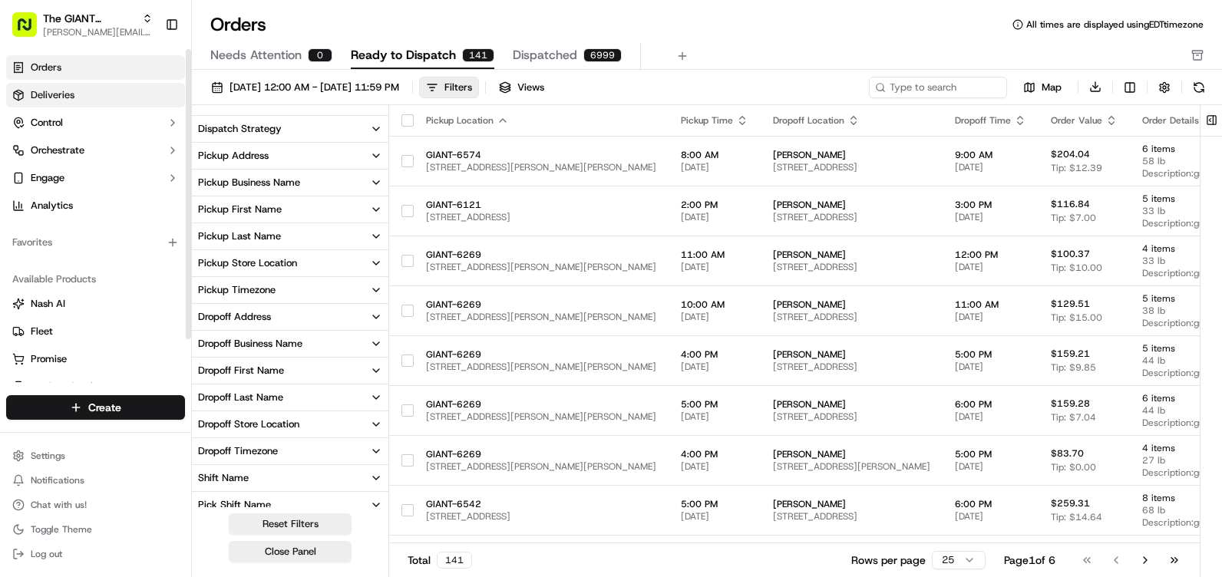
click at [84, 87] on link "Deliveries" at bounding box center [95, 95] width 179 height 25
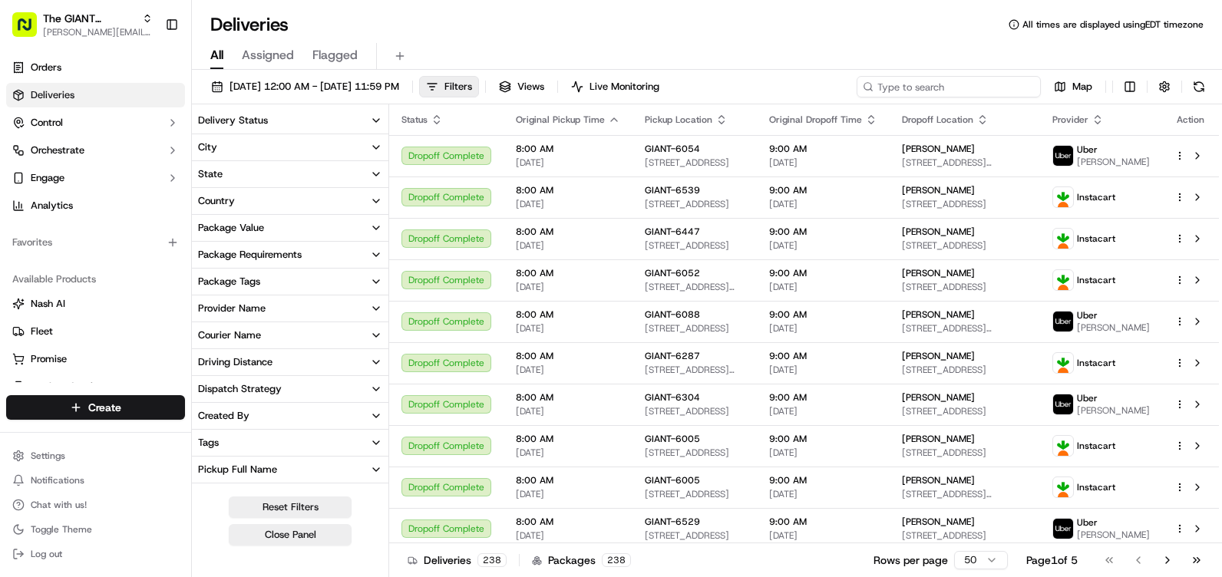
click at [967, 84] on input at bounding box center [949, 87] width 184 height 22
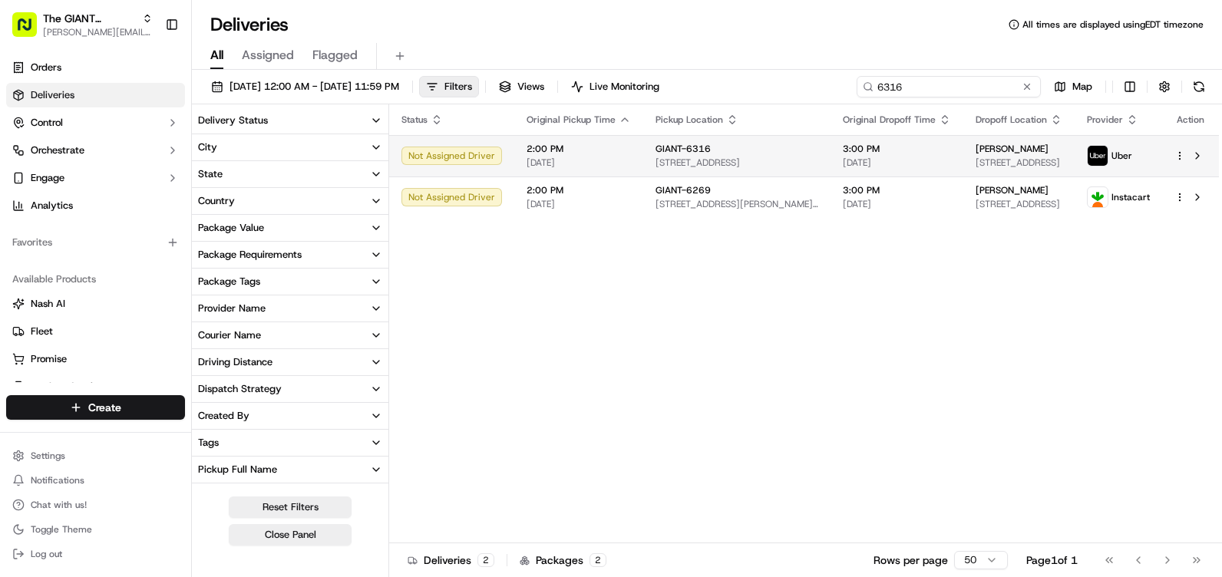
type input "6316"
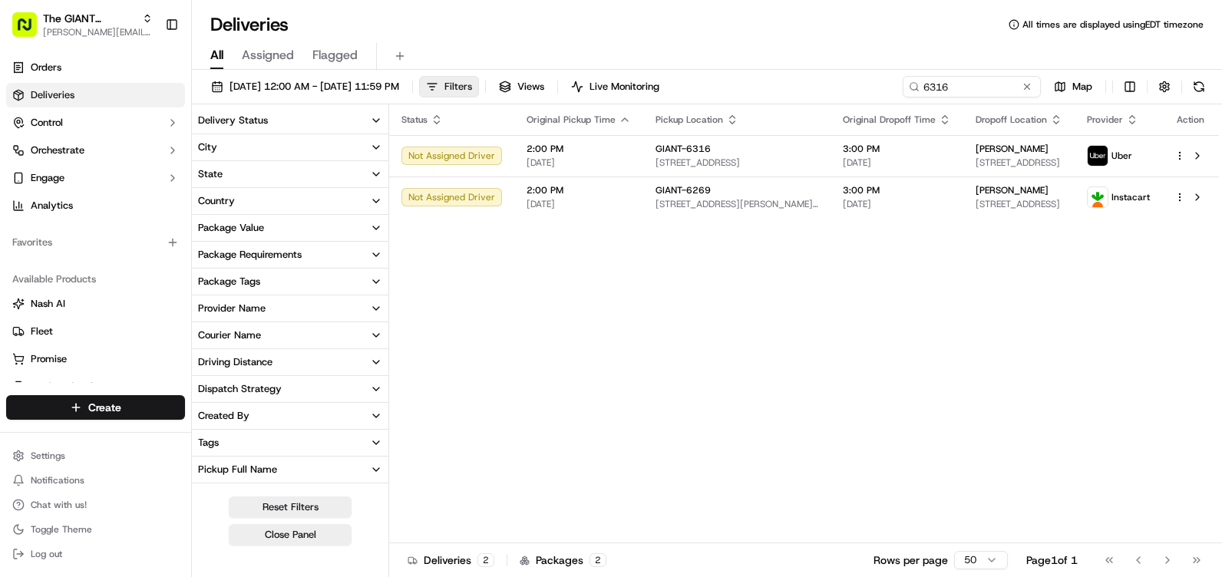
click at [479, 77] on button "Filters" at bounding box center [449, 87] width 60 height 22
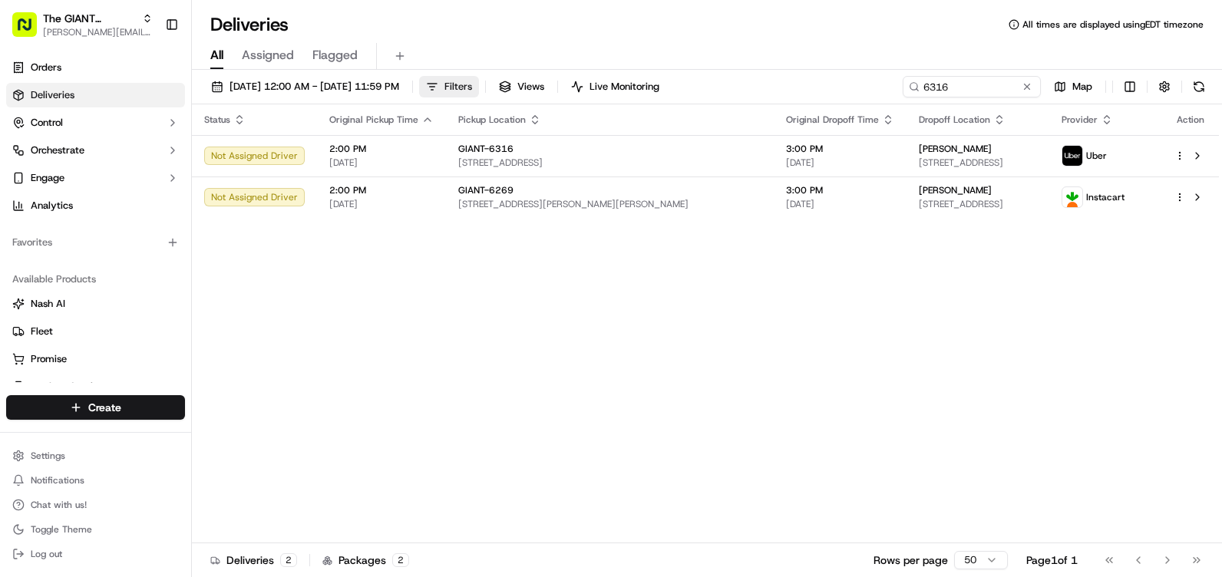
click at [472, 90] on span "Filters" at bounding box center [459, 87] width 28 height 14
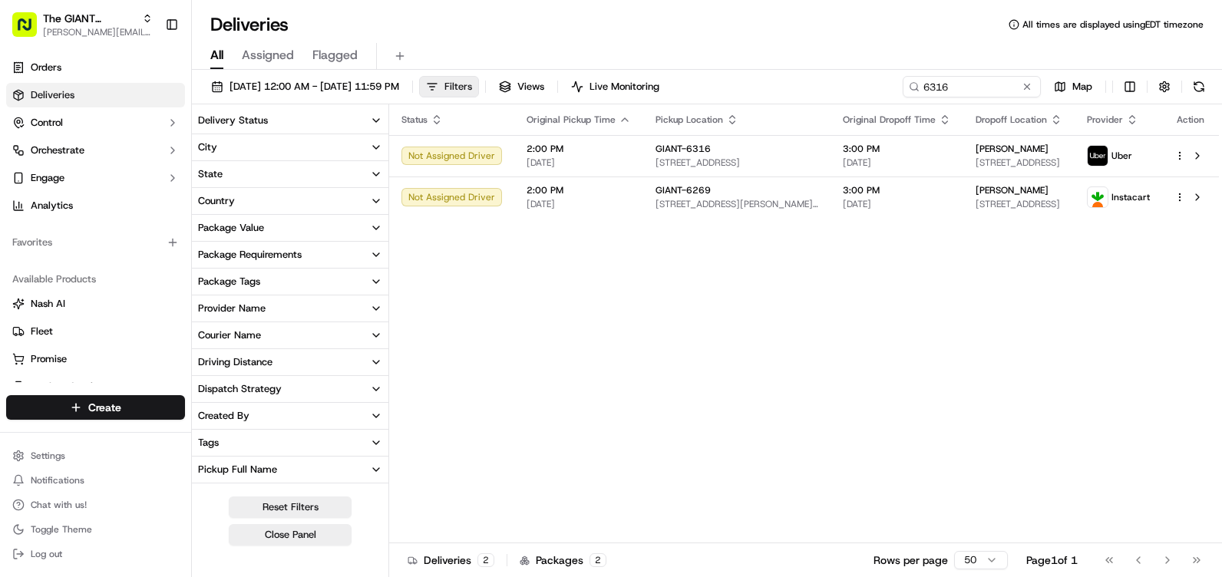
click at [472, 90] on span "Filters" at bounding box center [459, 87] width 28 height 14
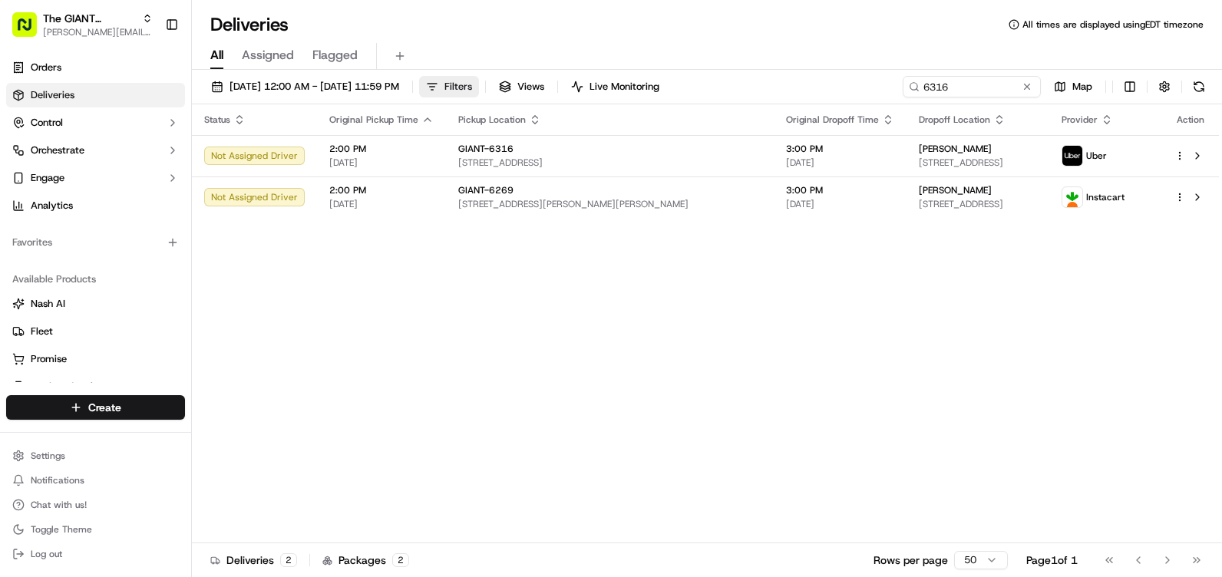
click at [472, 90] on span "Filters" at bounding box center [459, 87] width 28 height 14
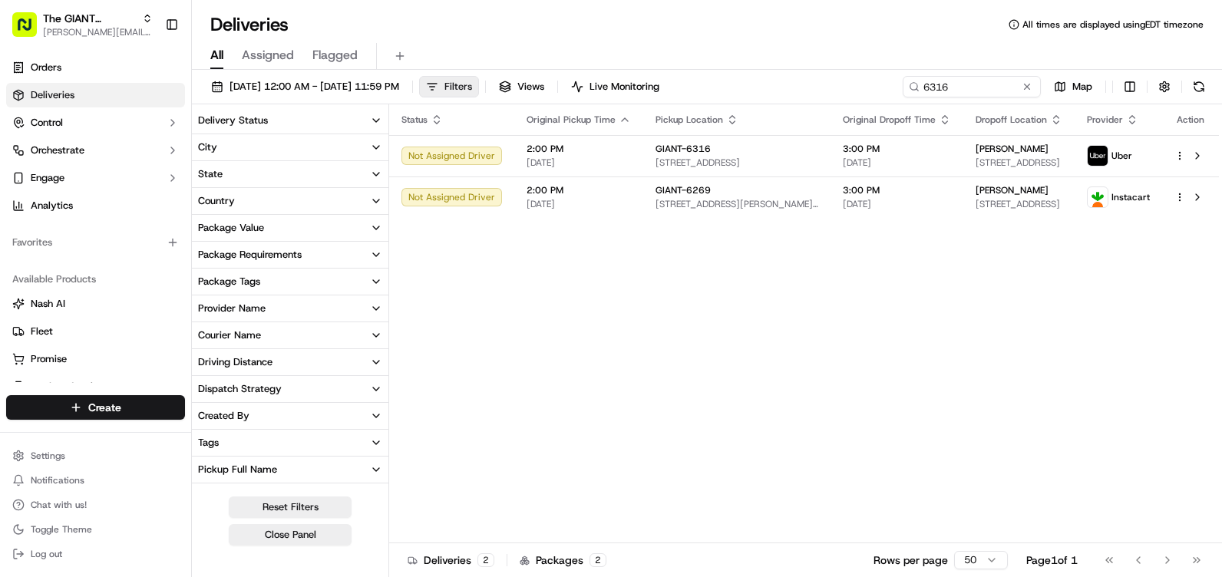
click at [472, 87] on span "Filters" at bounding box center [459, 87] width 28 height 14
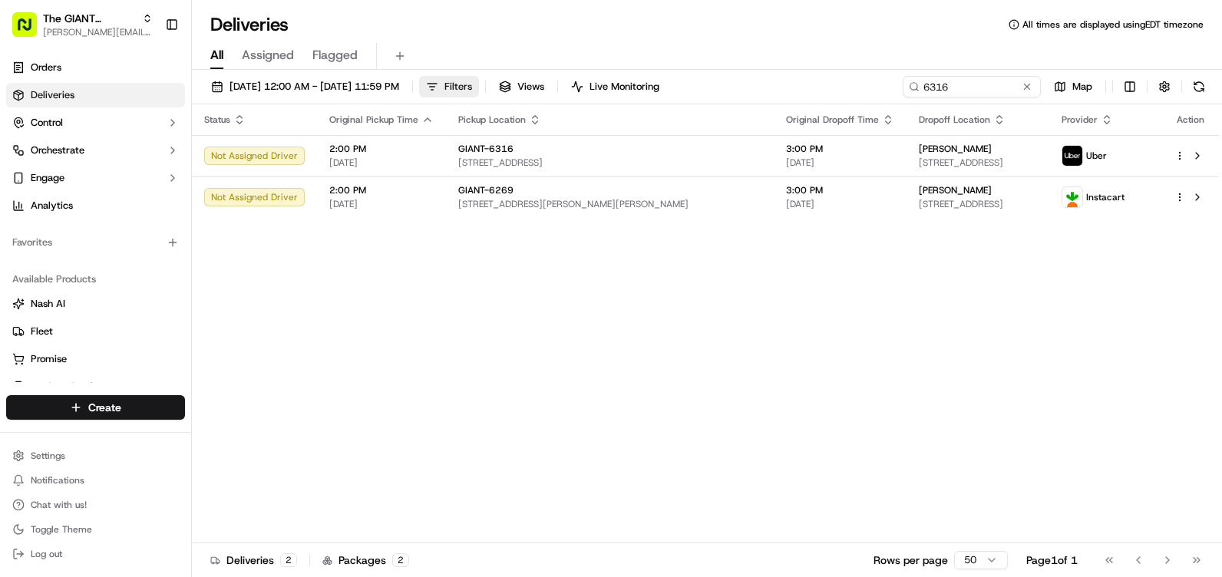
click at [472, 87] on span "Filters" at bounding box center [459, 87] width 28 height 14
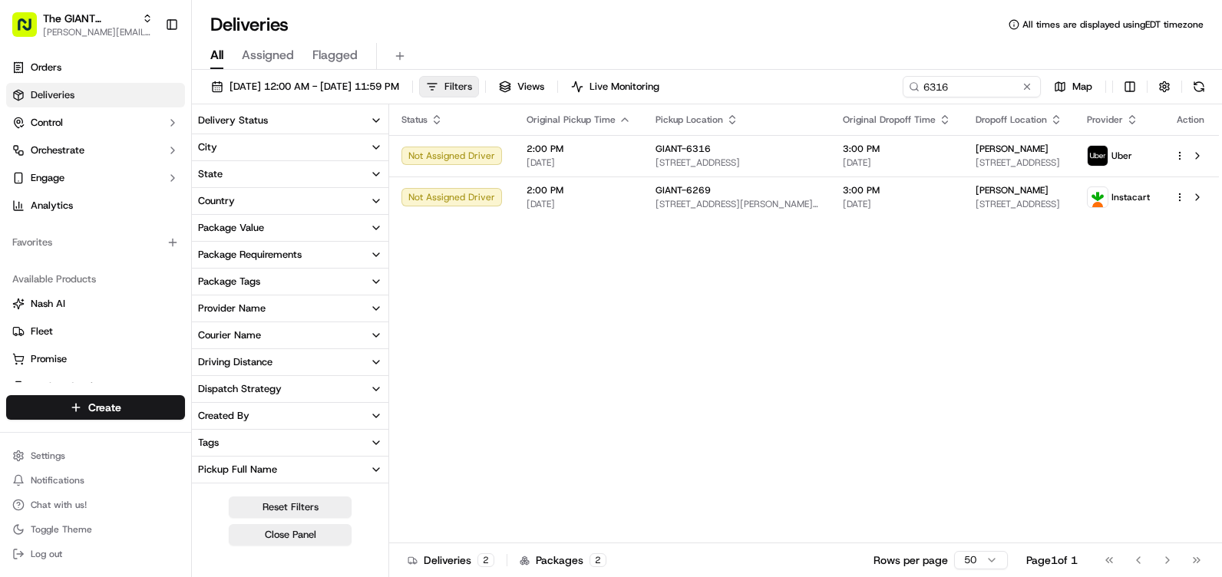
click at [472, 86] on span "Filters" at bounding box center [459, 87] width 28 height 14
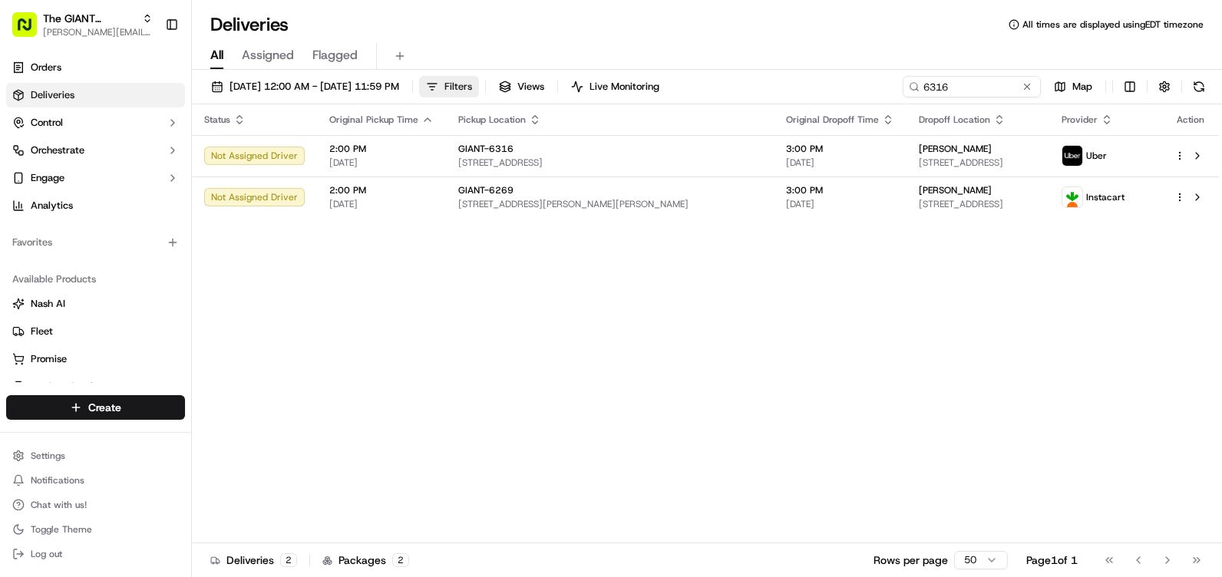
click at [472, 86] on span "Filters" at bounding box center [459, 87] width 28 height 14
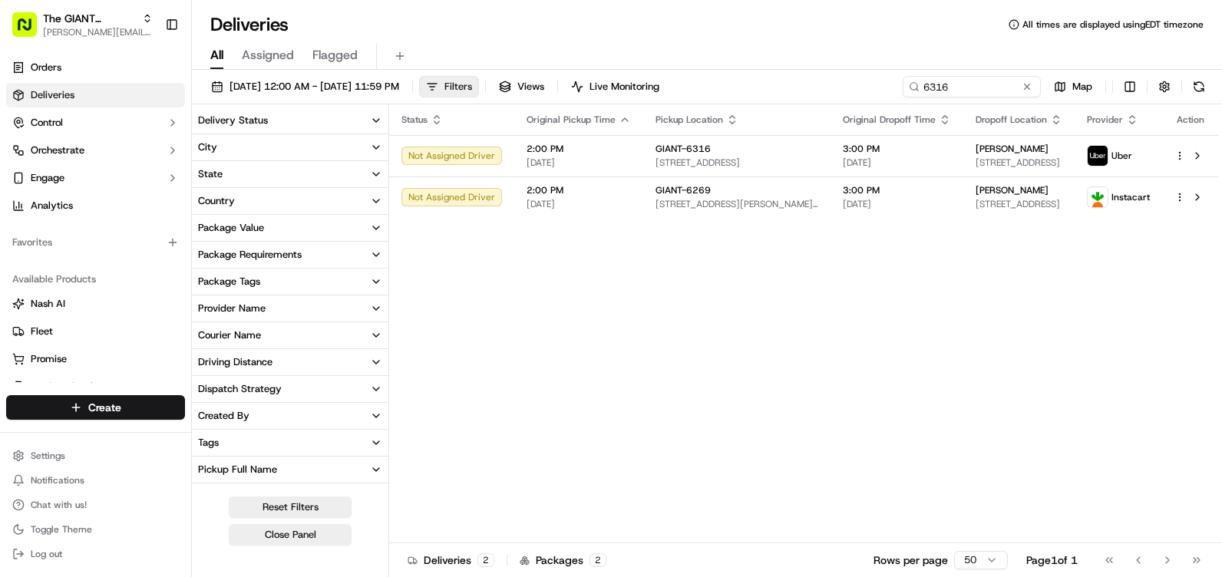
click at [472, 85] on span "Filters" at bounding box center [459, 87] width 28 height 14
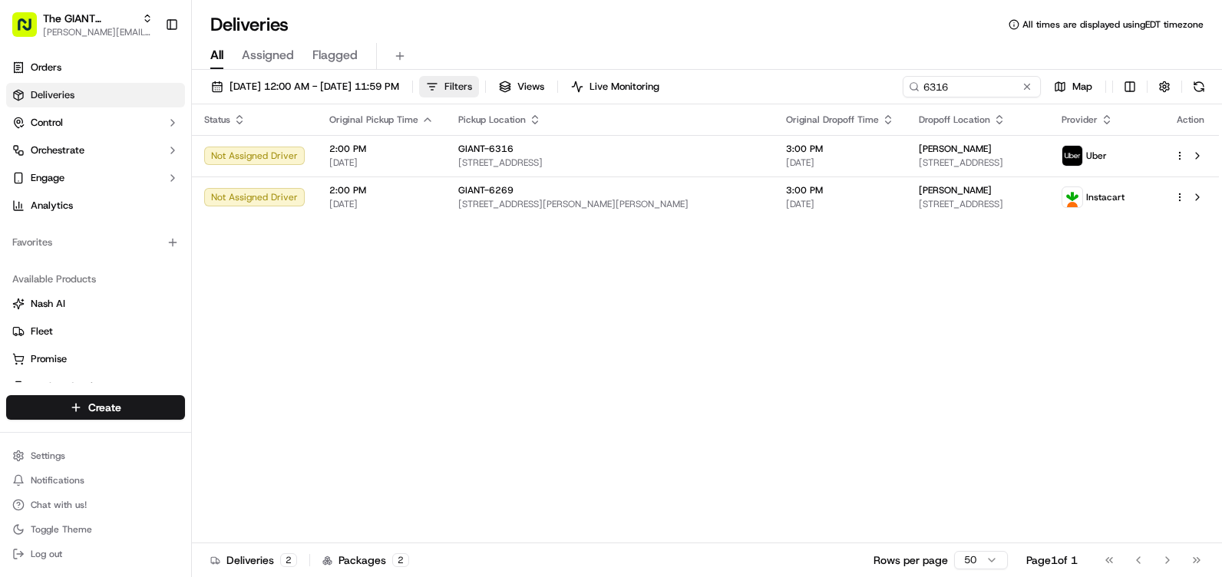
click at [472, 85] on span "Filters" at bounding box center [459, 87] width 28 height 14
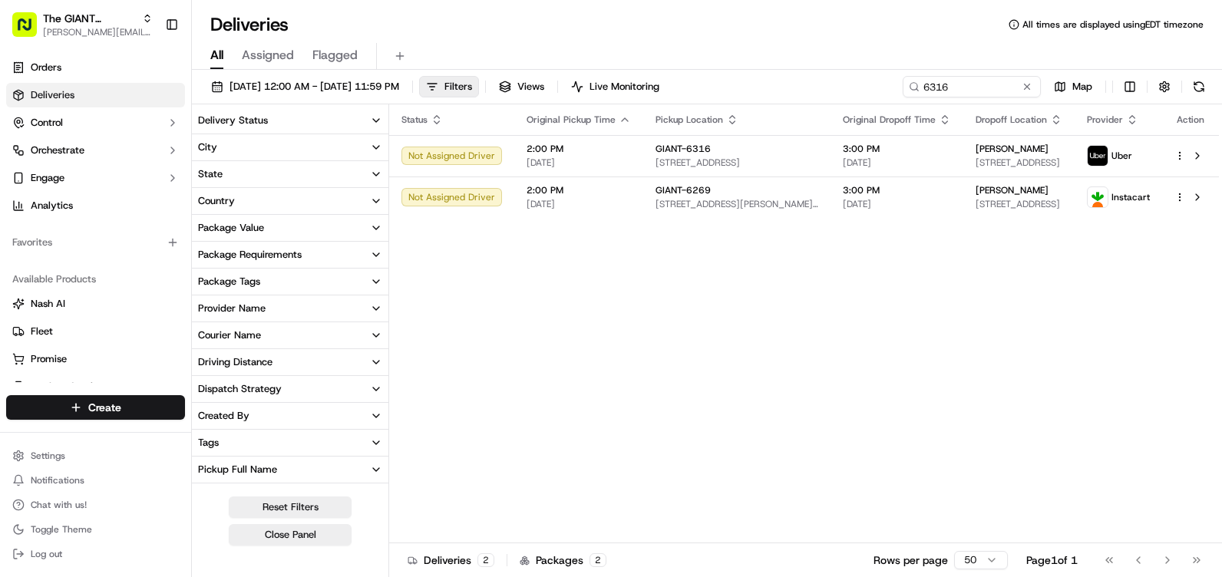
click at [216, 149] on div "City" at bounding box center [207, 148] width 19 height 14
click at [246, 171] on input at bounding box center [300, 176] width 166 height 25
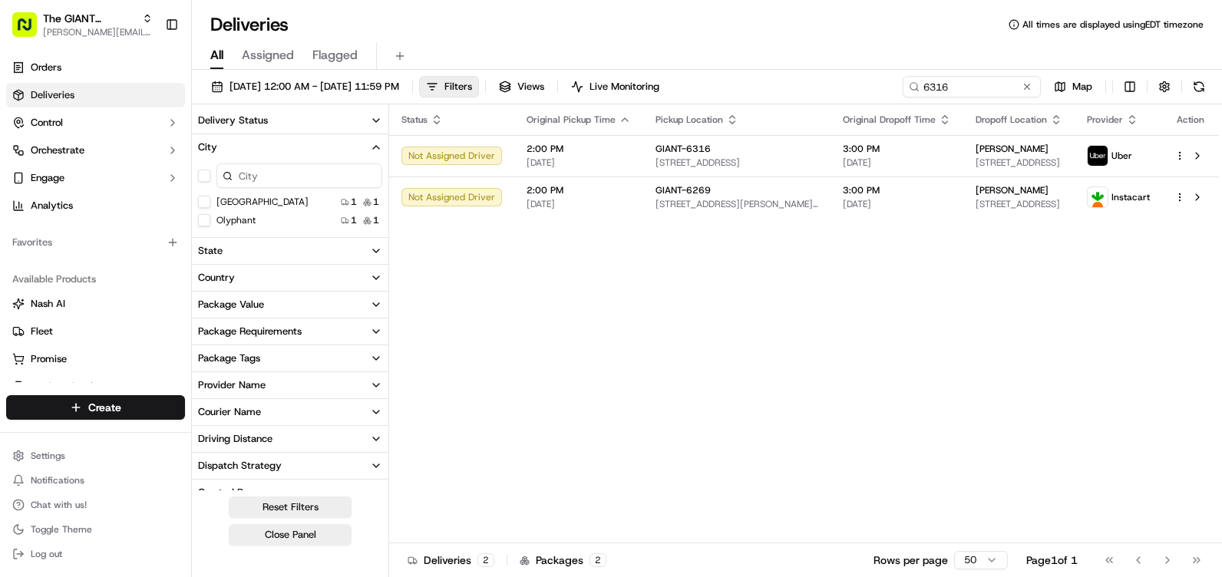
click at [726, 317] on div "Status Original Pickup Time Pickup Location Original Dropoff Time Dropoff Locat…" at bounding box center [804, 323] width 830 height 439
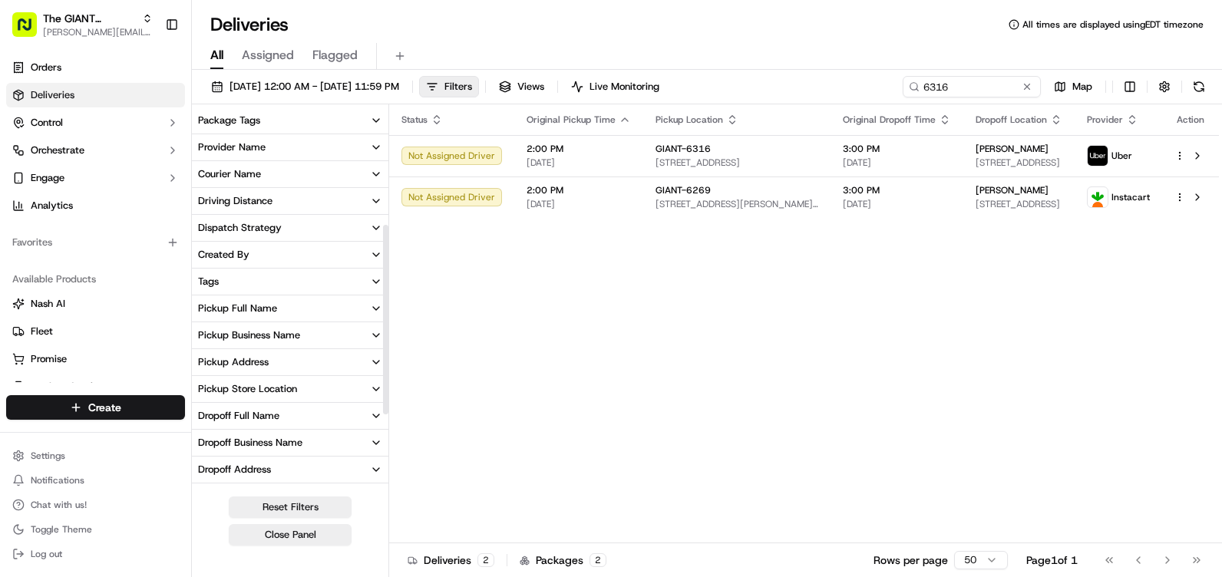
scroll to position [237, 0]
click at [265, 392] on div "Pickup Store Location" at bounding box center [247, 390] width 99 height 14
click at [276, 411] on input at bounding box center [300, 418] width 166 height 25
click at [1027, 87] on button at bounding box center [1027, 86] width 15 height 15
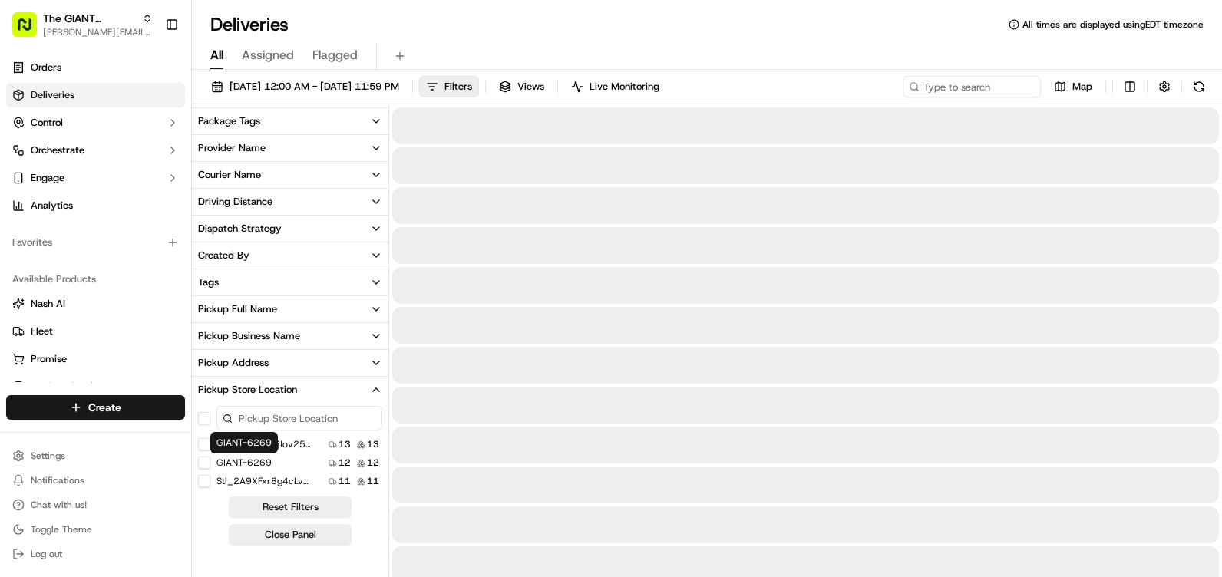
scroll to position [326, 0]
click at [257, 418] on input at bounding box center [300, 418] width 166 height 25
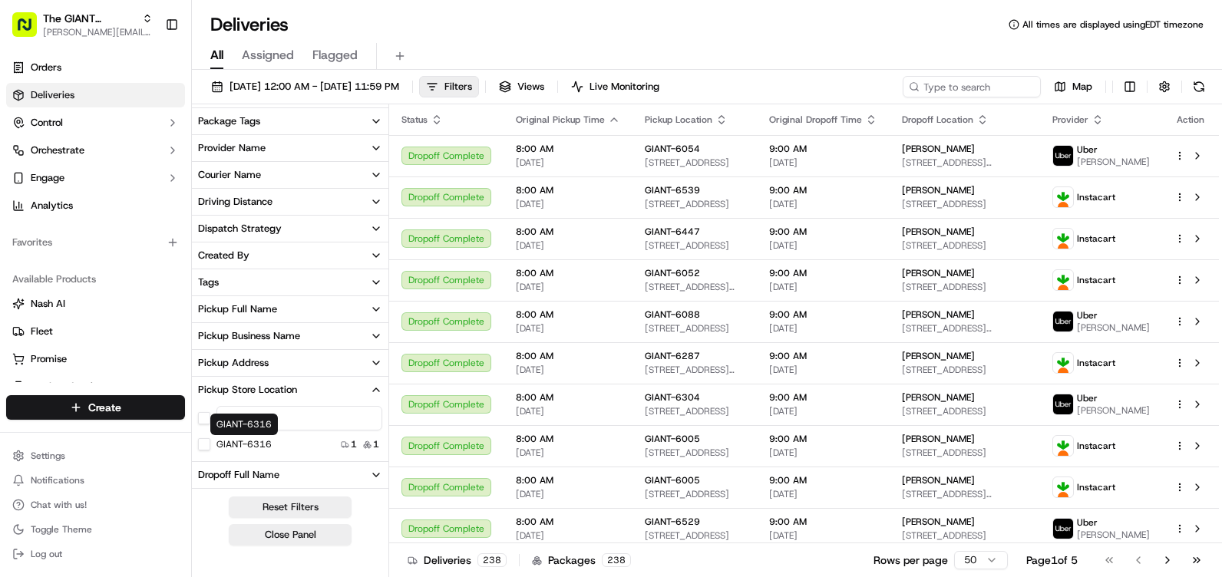
type input "6316"
click at [210, 444] on button "GIANT-6316" at bounding box center [204, 444] width 12 height 12
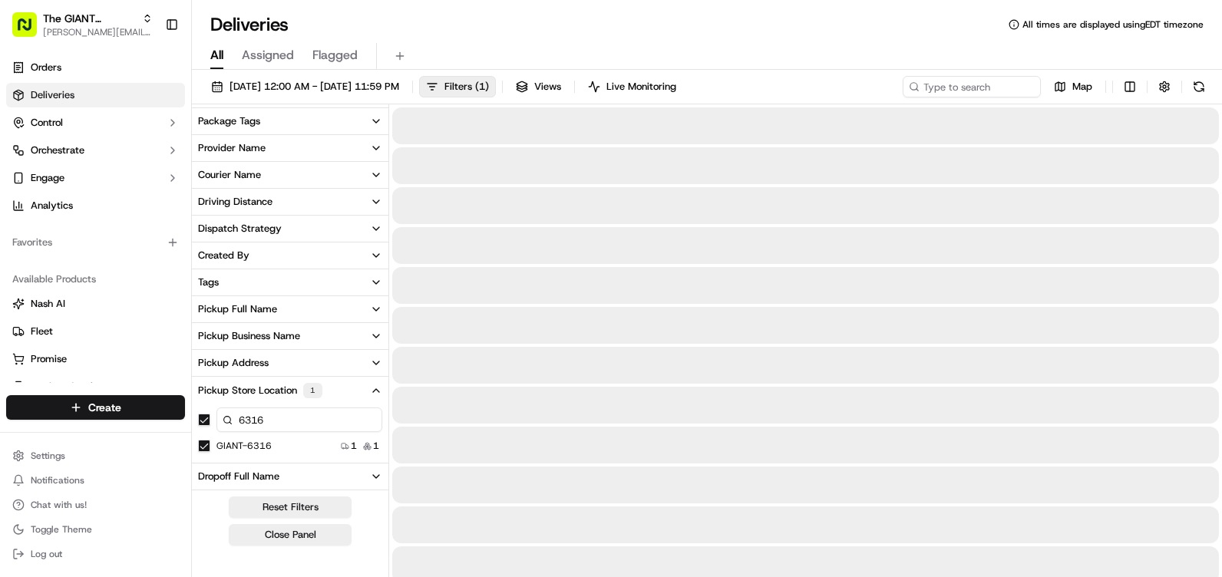
scroll to position [219, 0]
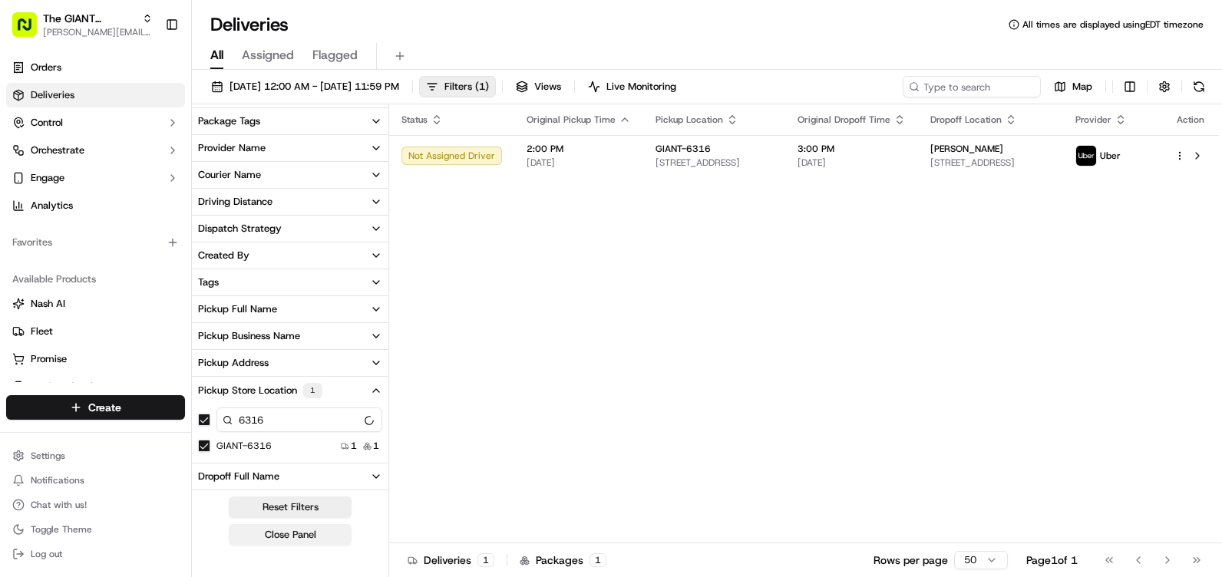
click at [323, 535] on button "Close Panel" at bounding box center [290, 535] width 123 height 22
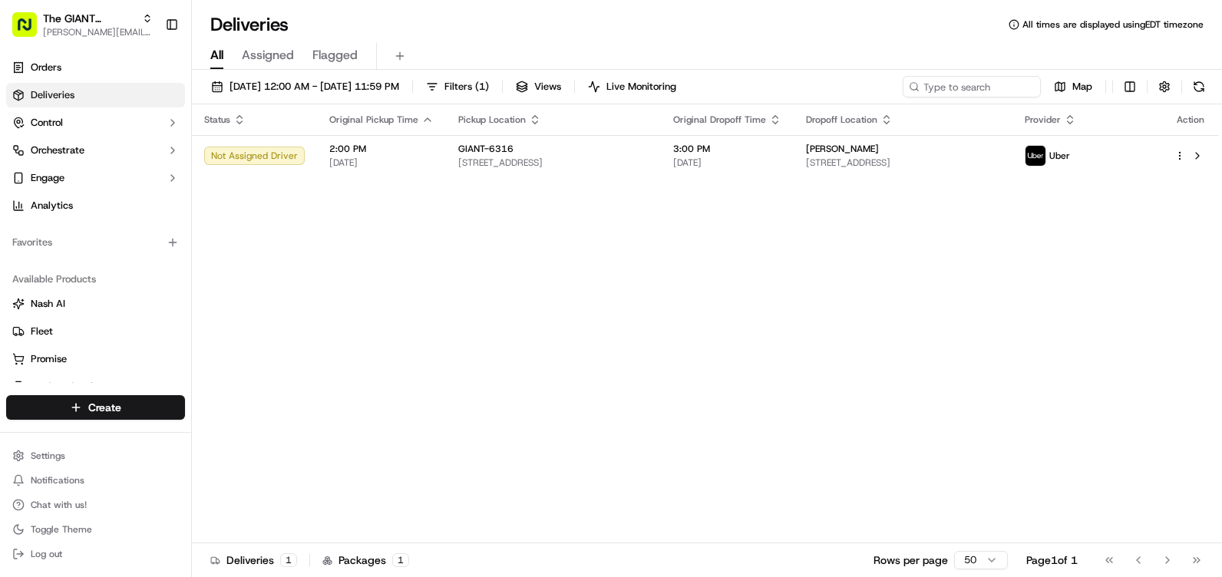
click at [232, 114] on div "Status" at bounding box center [254, 120] width 101 height 12
click at [239, 118] on icon "button" at bounding box center [239, 120] width 12 height 12
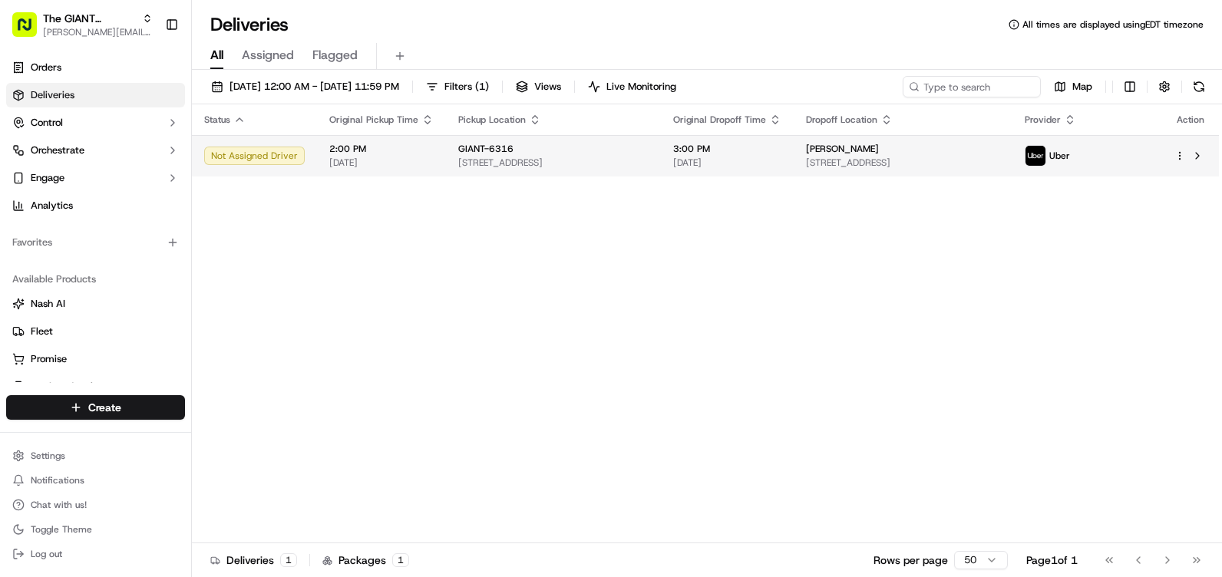
click at [649, 167] on span "[STREET_ADDRESS]" at bounding box center [553, 163] width 190 height 12
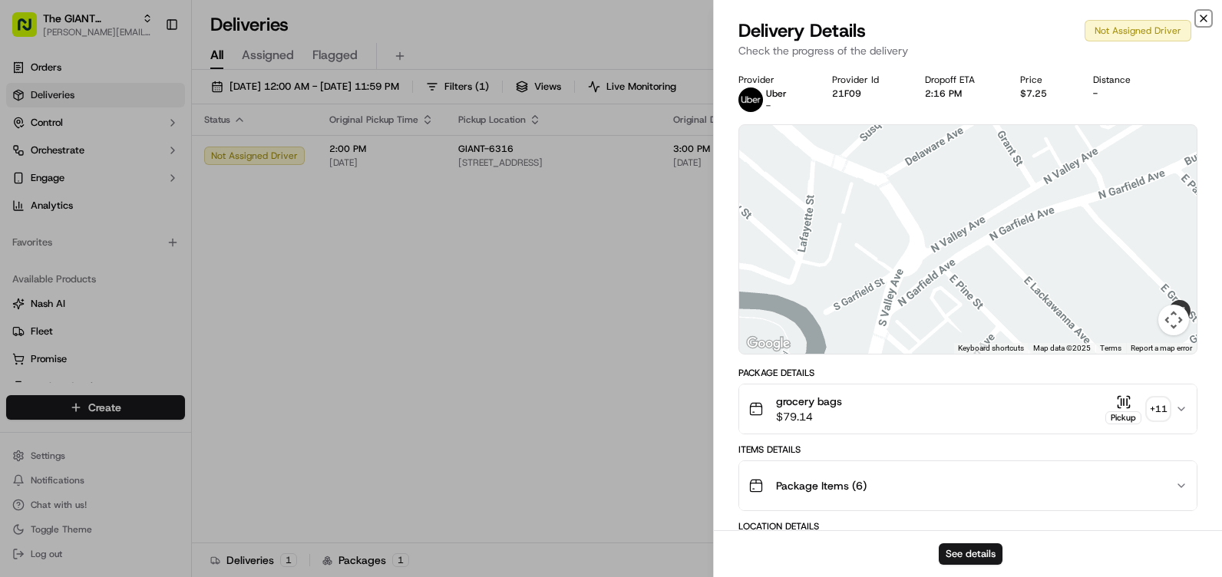
click at [1208, 18] on icon "button" at bounding box center [1204, 18] width 12 height 12
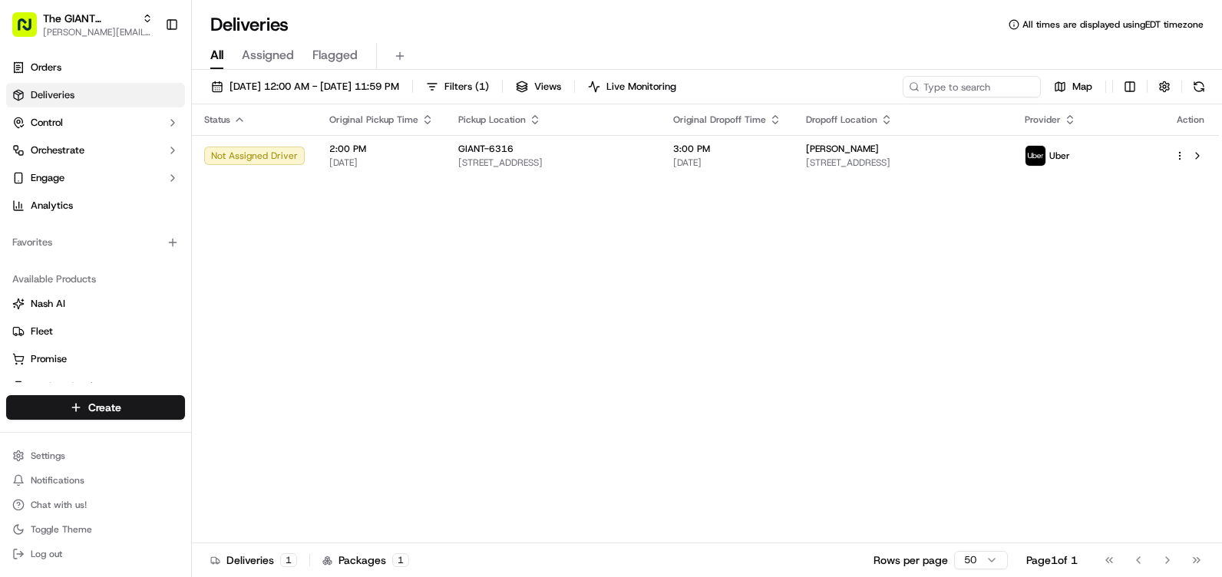
click at [257, 55] on span "Assigned" at bounding box center [268, 55] width 52 height 18
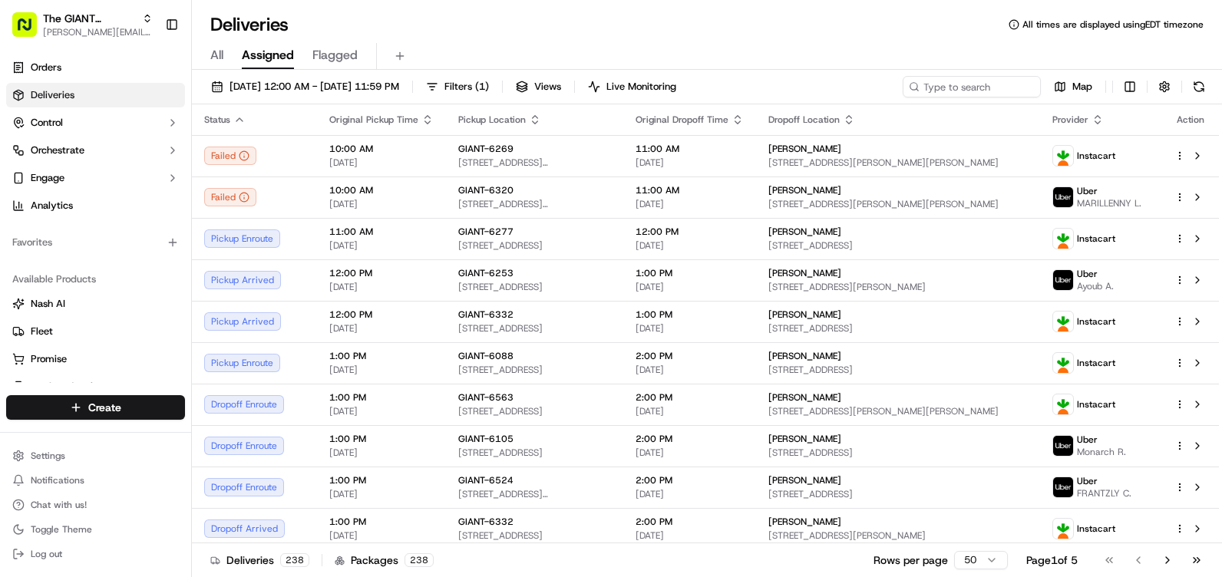
click at [227, 57] on div "All Assigned Flagged" at bounding box center [707, 56] width 1030 height 27
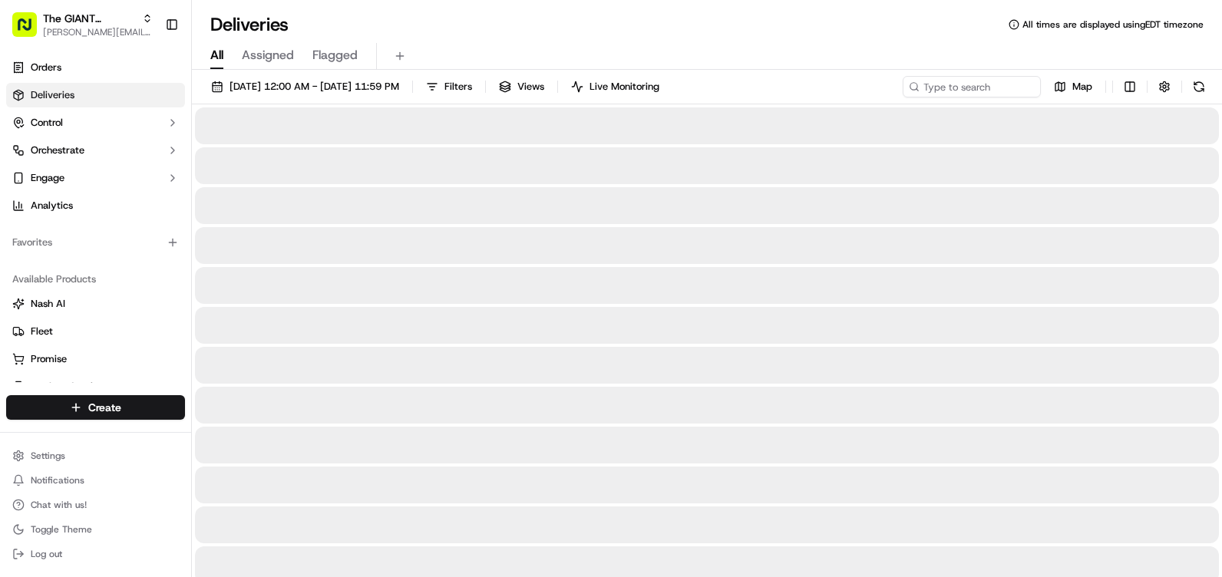
click at [216, 57] on span "All" at bounding box center [216, 55] width 13 height 18
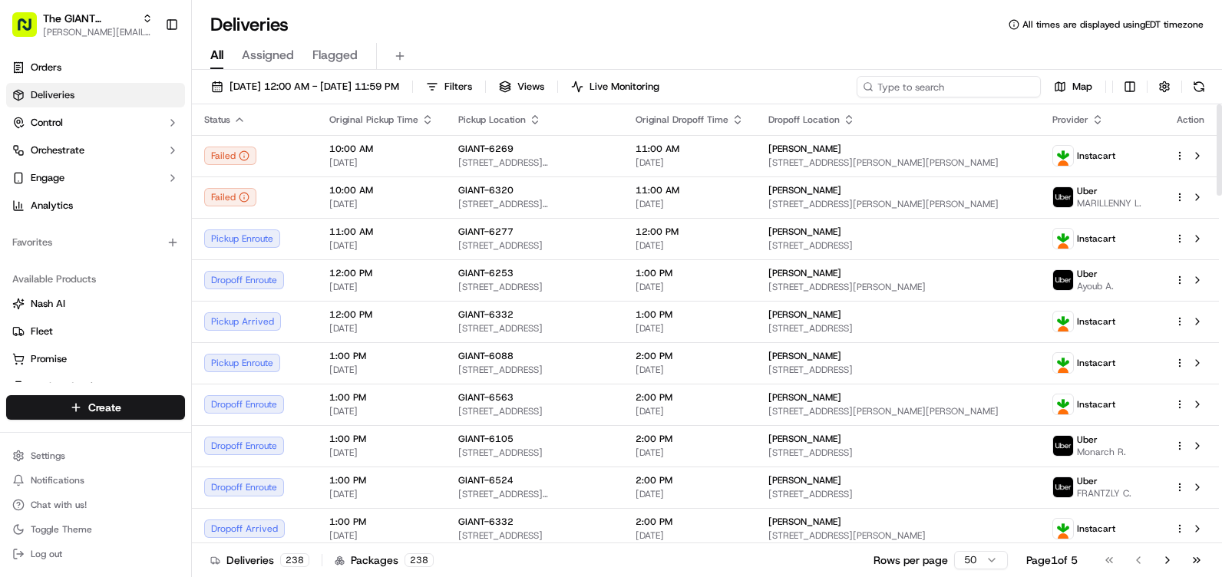
click at [958, 88] on input at bounding box center [949, 87] width 184 height 22
click at [472, 87] on span "Filters" at bounding box center [459, 87] width 28 height 14
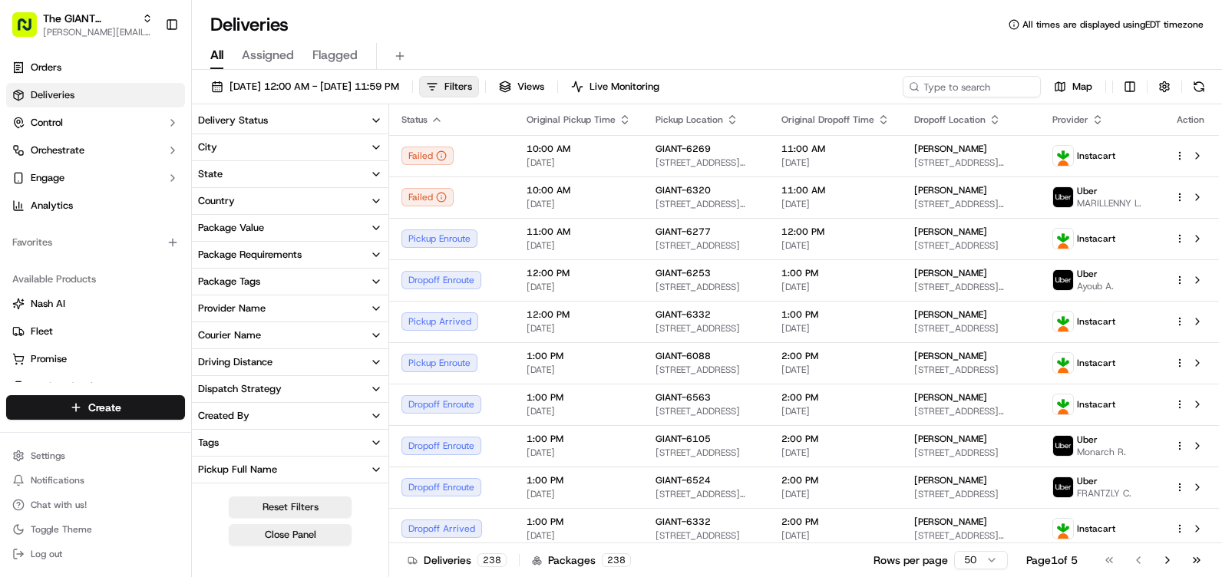
click at [231, 141] on button "City" at bounding box center [290, 147] width 197 height 26
click at [283, 175] on input at bounding box center [300, 176] width 166 height 25
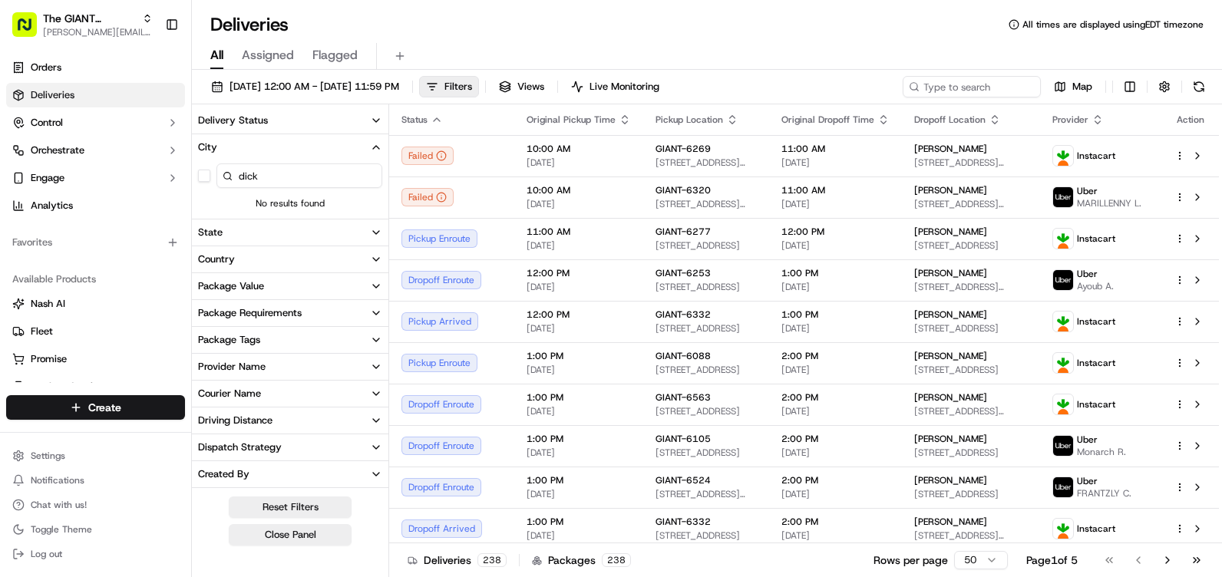
click at [286, 183] on input "dick" at bounding box center [300, 176] width 166 height 25
click at [207, 177] on button "button" at bounding box center [204, 176] width 12 height 12
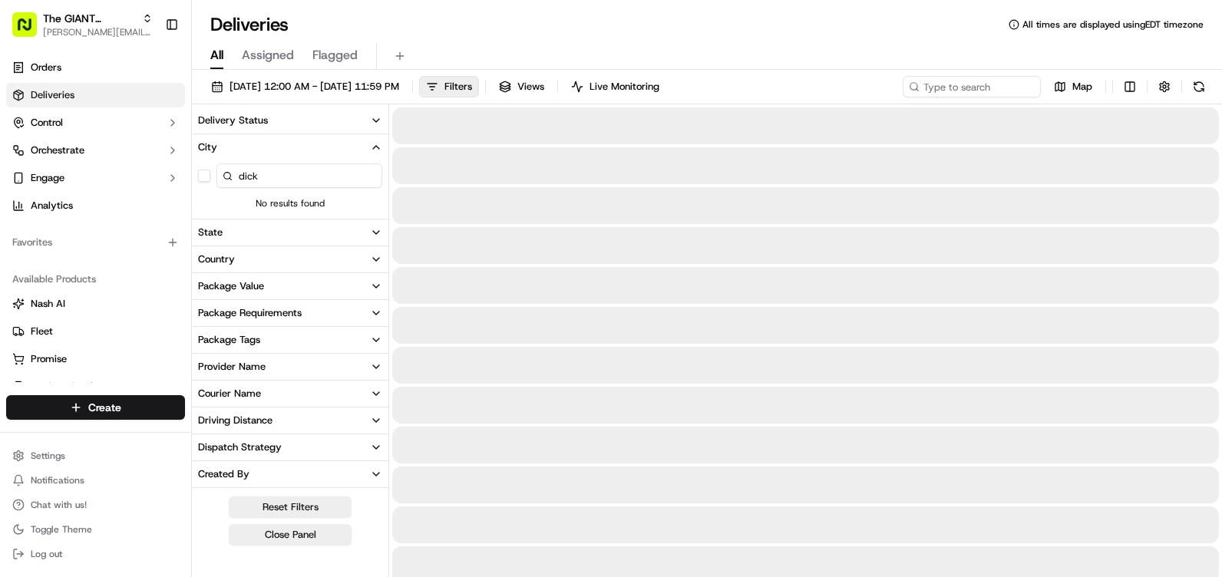
click at [260, 171] on input "dick" at bounding box center [300, 176] width 166 height 25
type input "d"
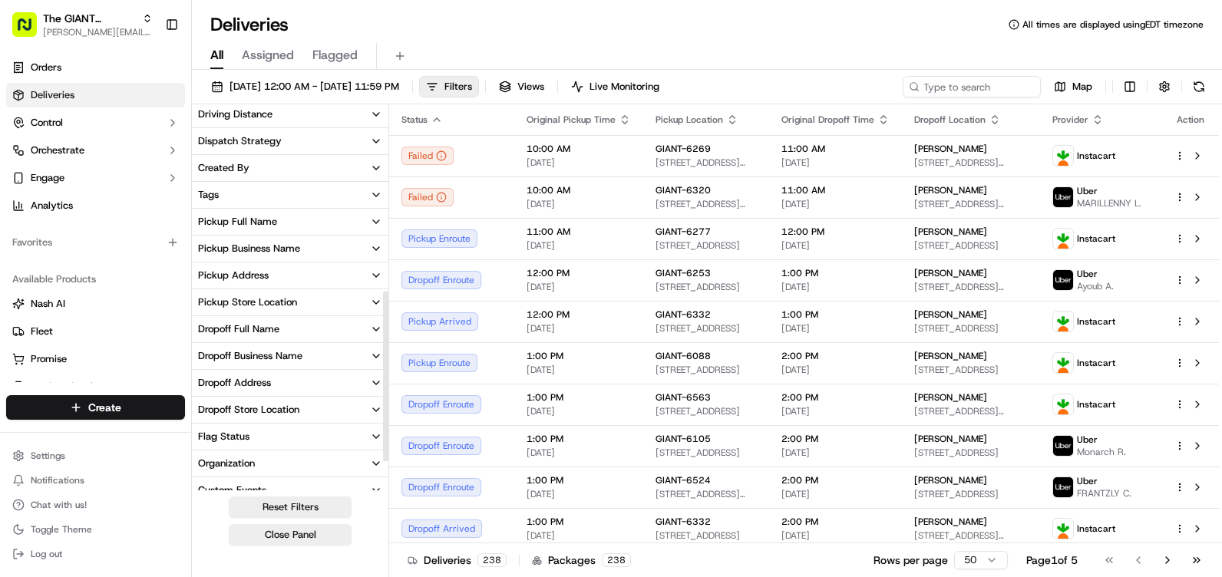
scroll to position [480, 0]
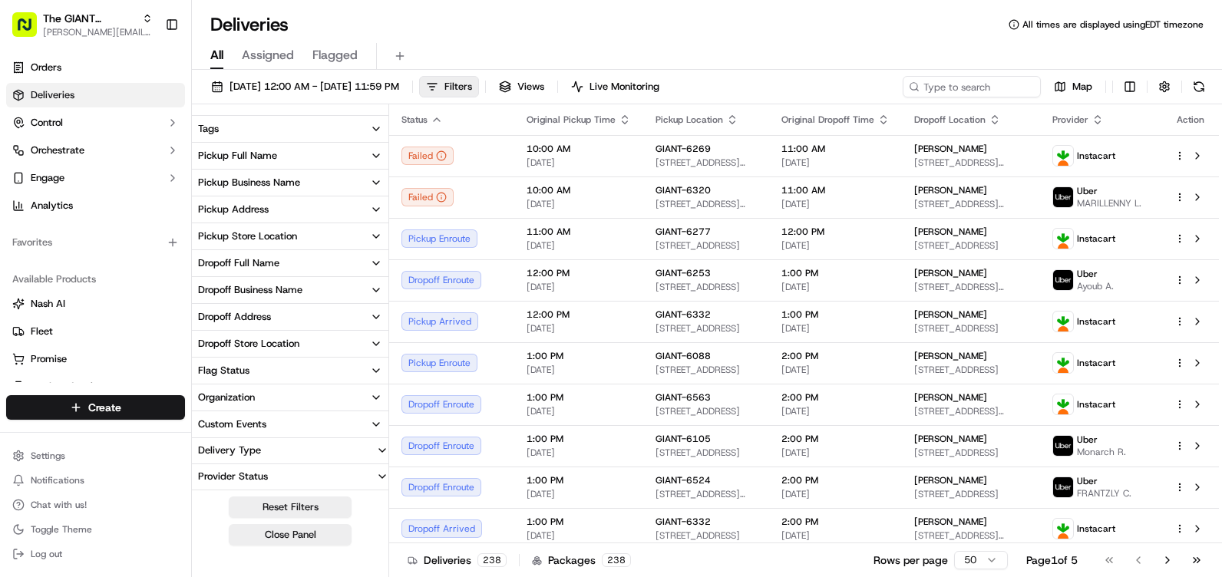
click at [281, 238] on div "Pickup Store Location" at bounding box center [247, 237] width 99 height 14
click at [278, 268] on input at bounding box center [300, 265] width 166 height 25
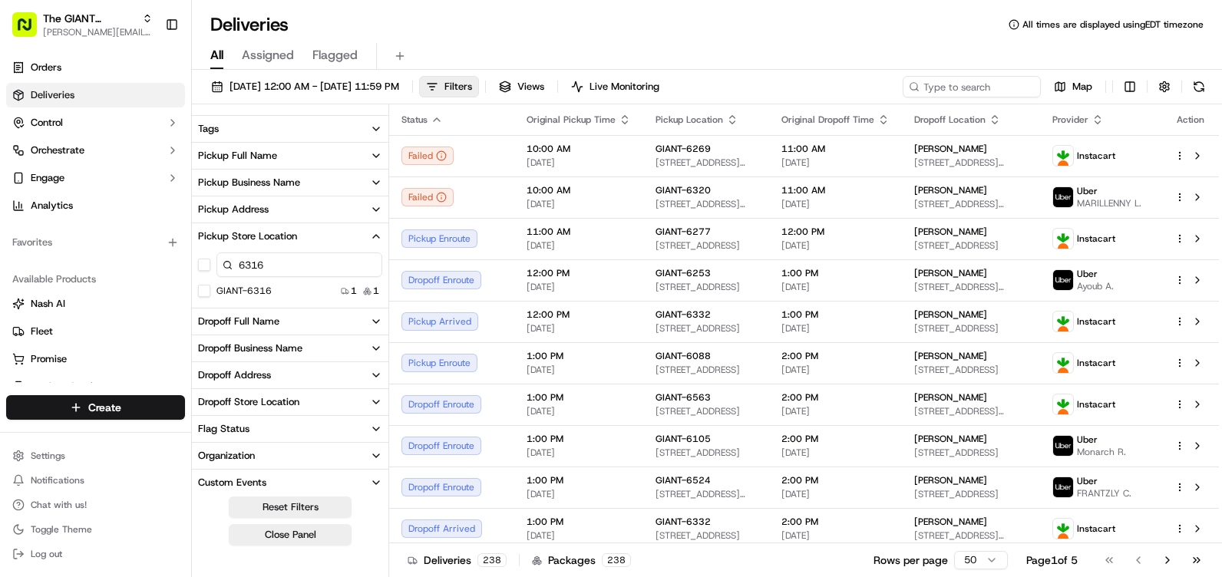
type input "6316"
click at [210, 291] on button "GIANT-6316" at bounding box center [204, 291] width 12 height 12
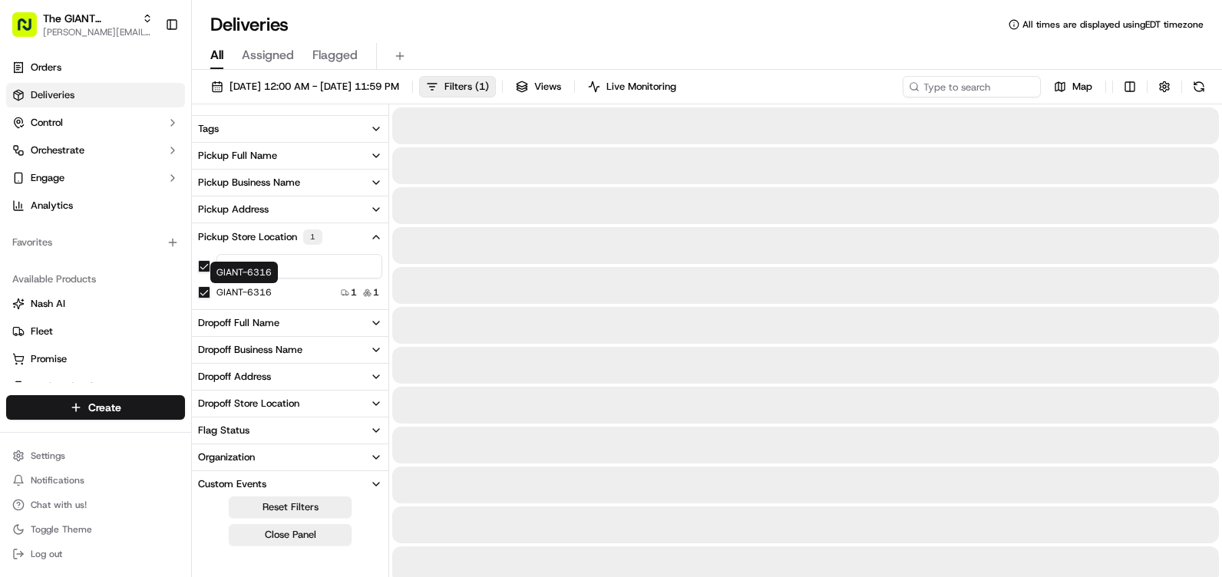
scroll to position [372, 0]
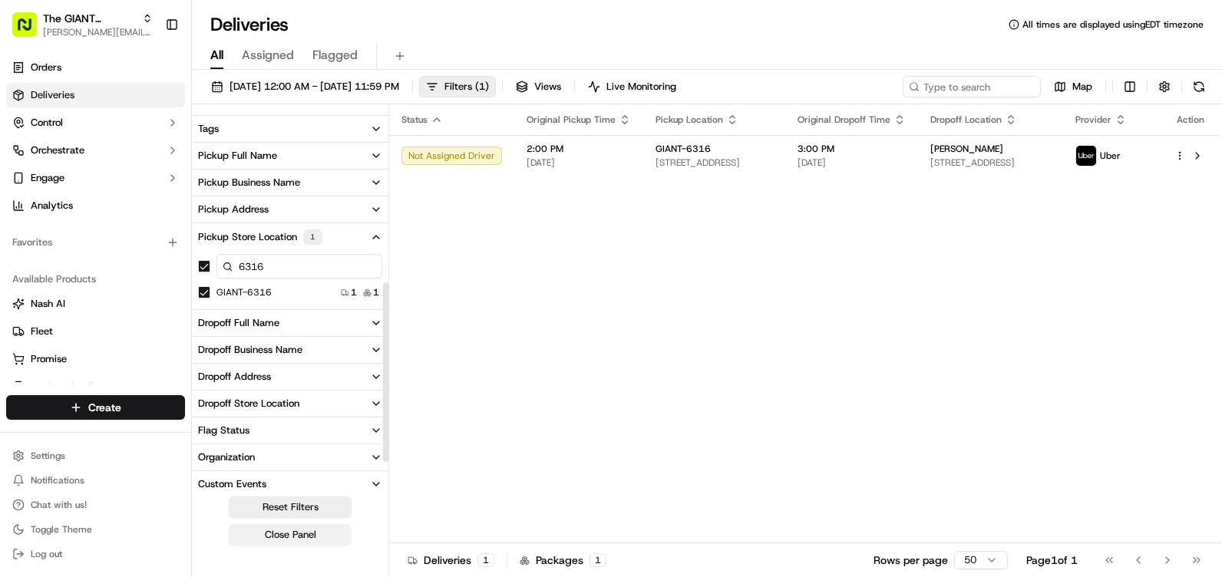
click at [313, 533] on button "Close Panel" at bounding box center [290, 535] width 123 height 22
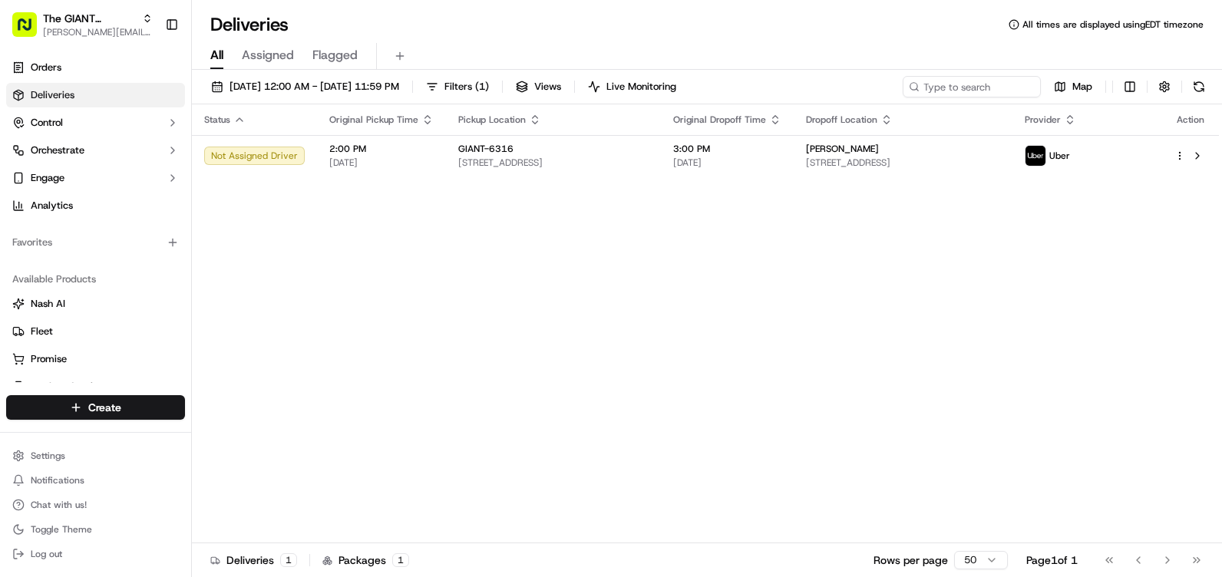
drag, startPoint x: 466, startPoint y: 5, endPoint x: 542, endPoint y: 18, distance: 77.3
click at [542, 21] on div "Deliveries All times are displayed using EDT timezone" at bounding box center [707, 24] width 1030 height 25
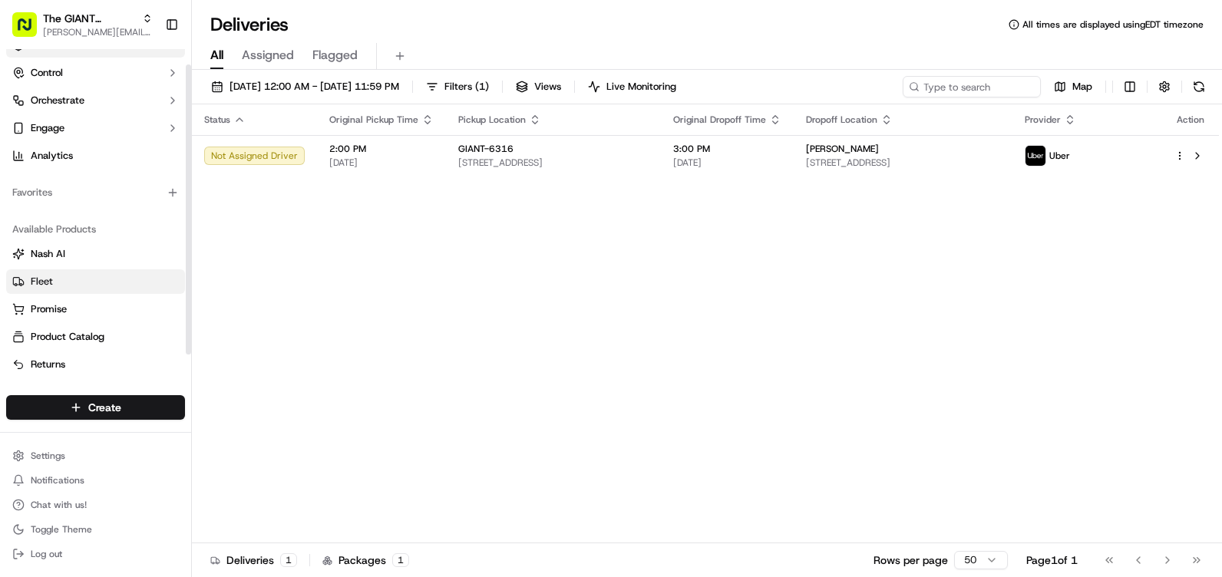
scroll to position [0, 0]
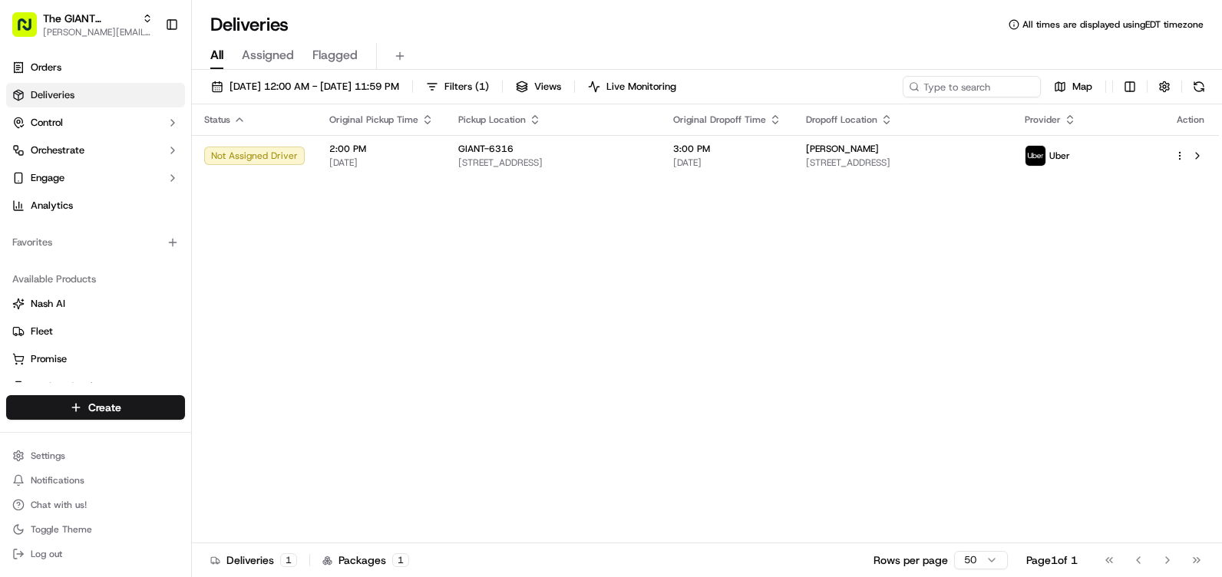
click at [369, 230] on div "Status Original Pickup Time Pickup Location Original Dropoff Time Dropoff Locat…" at bounding box center [705, 323] width 1027 height 439
click at [1202, 82] on button at bounding box center [1200, 87] width 22 height 22
